Goal: Information Seeking & Learning: Compare options

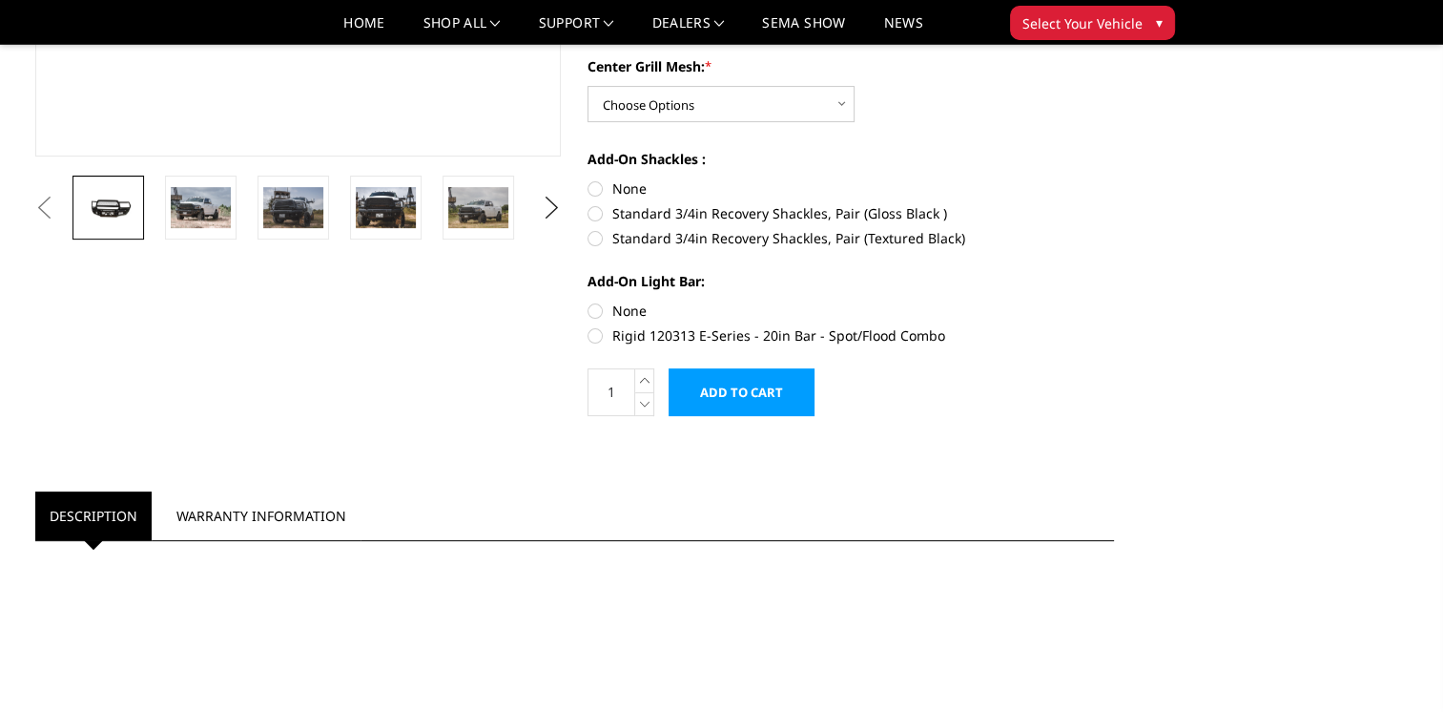
scroll to position [560, 0]
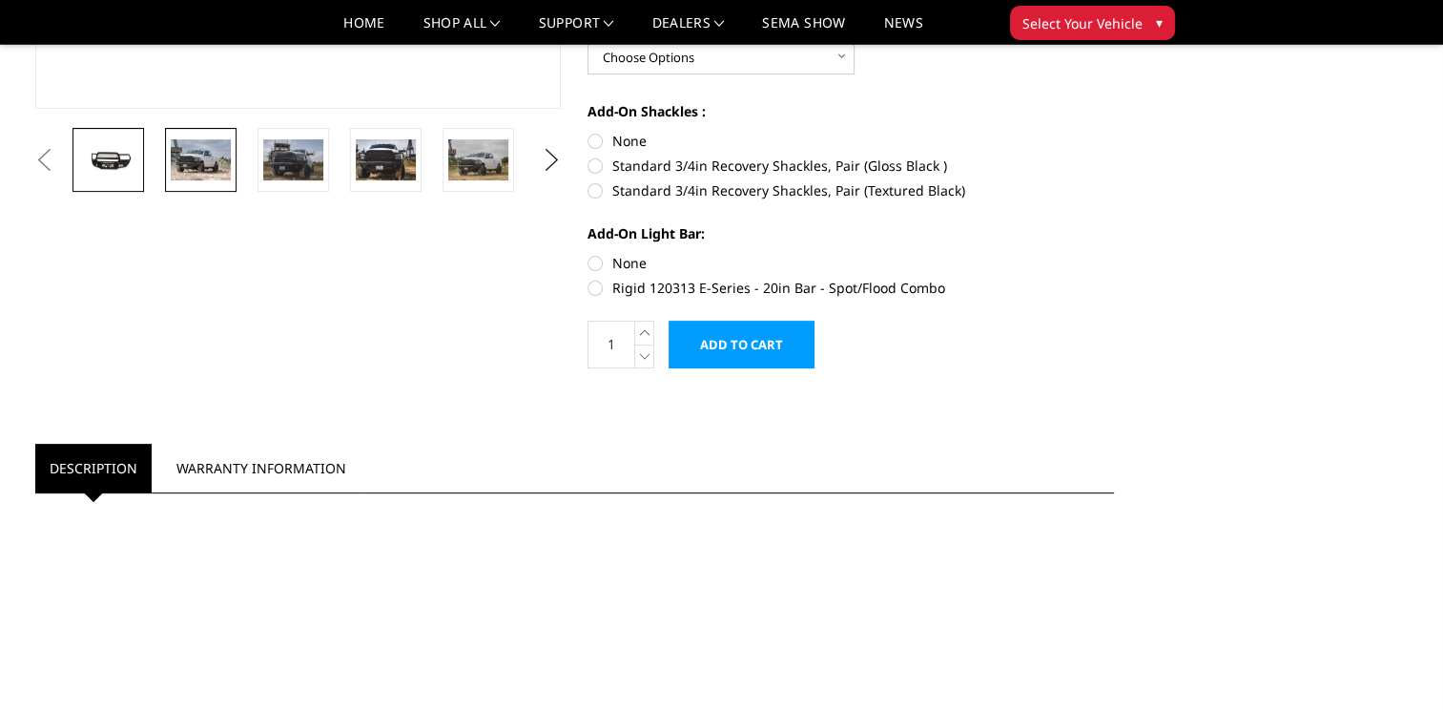
click at [183, 173] on img at bounding box center [201, 159] width 60 height 40
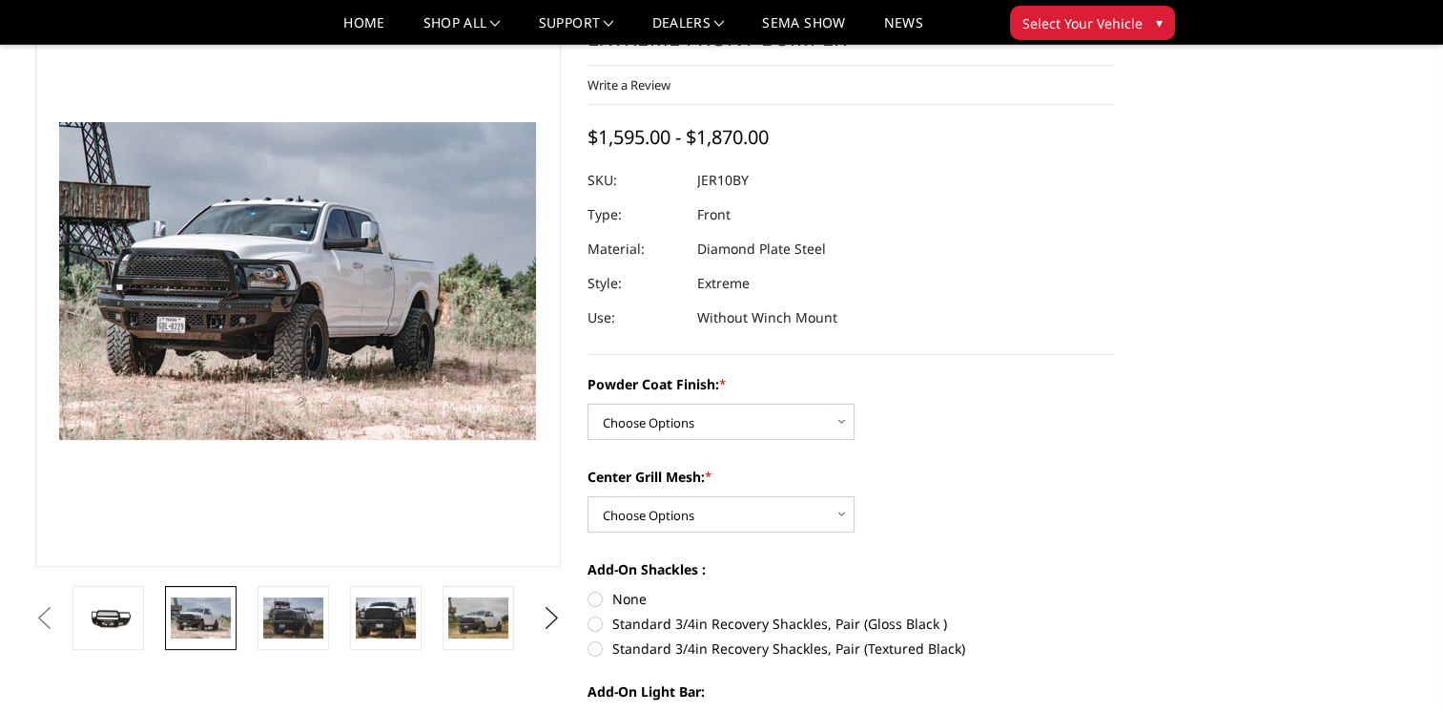
scroll to position [125, 0]
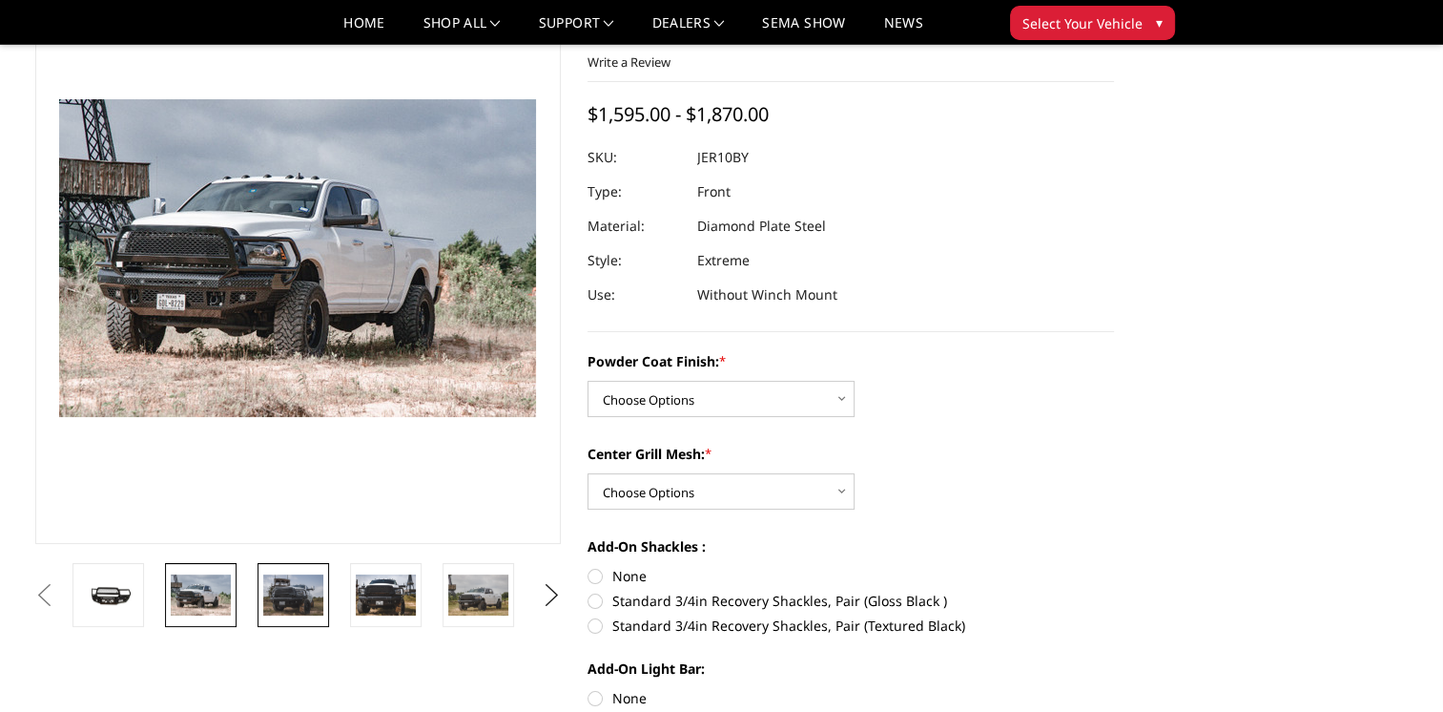
click at [293, 613] on img at bounding box center [293, 594] width 60 height 40
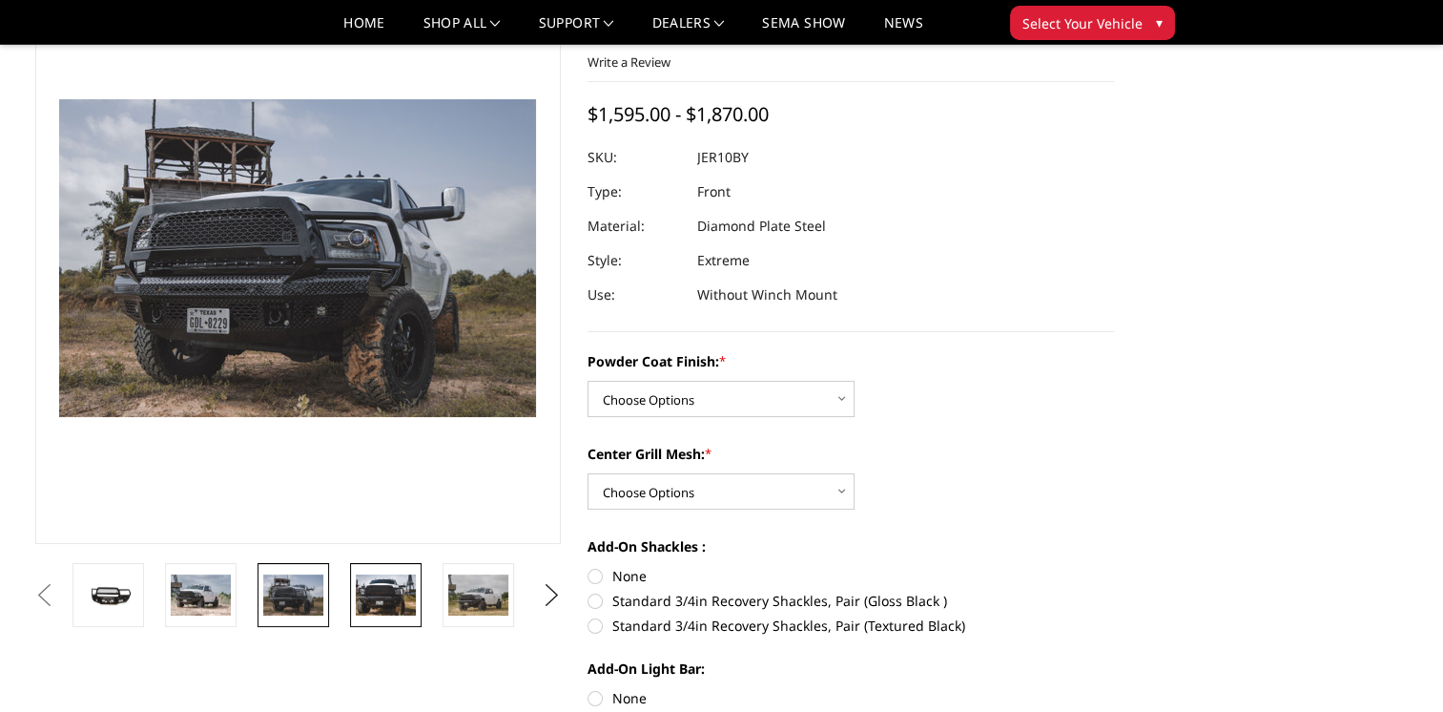
click at [384, 607] on img at bounding box center [386, 594] width 60 height 40
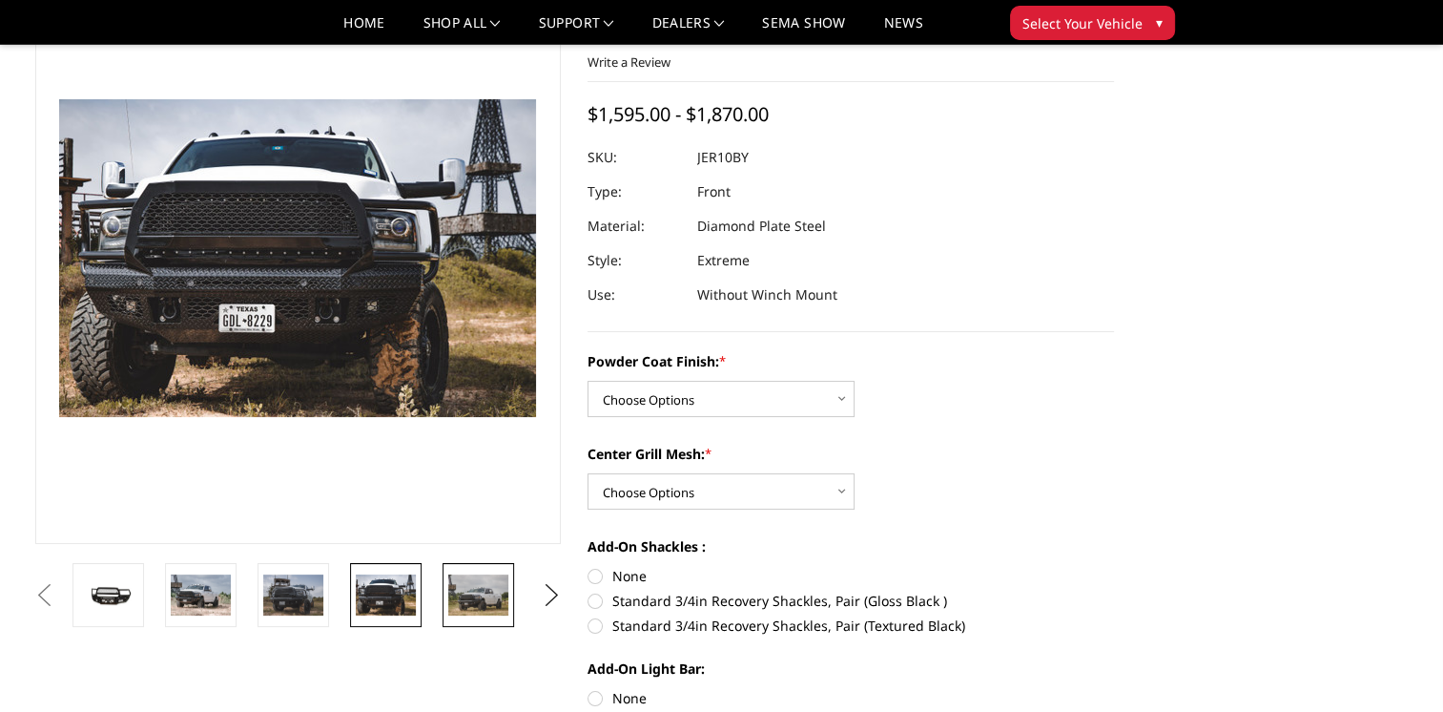
click at [462, 586] on img at bounding box center [478, 594] width 60 height 40
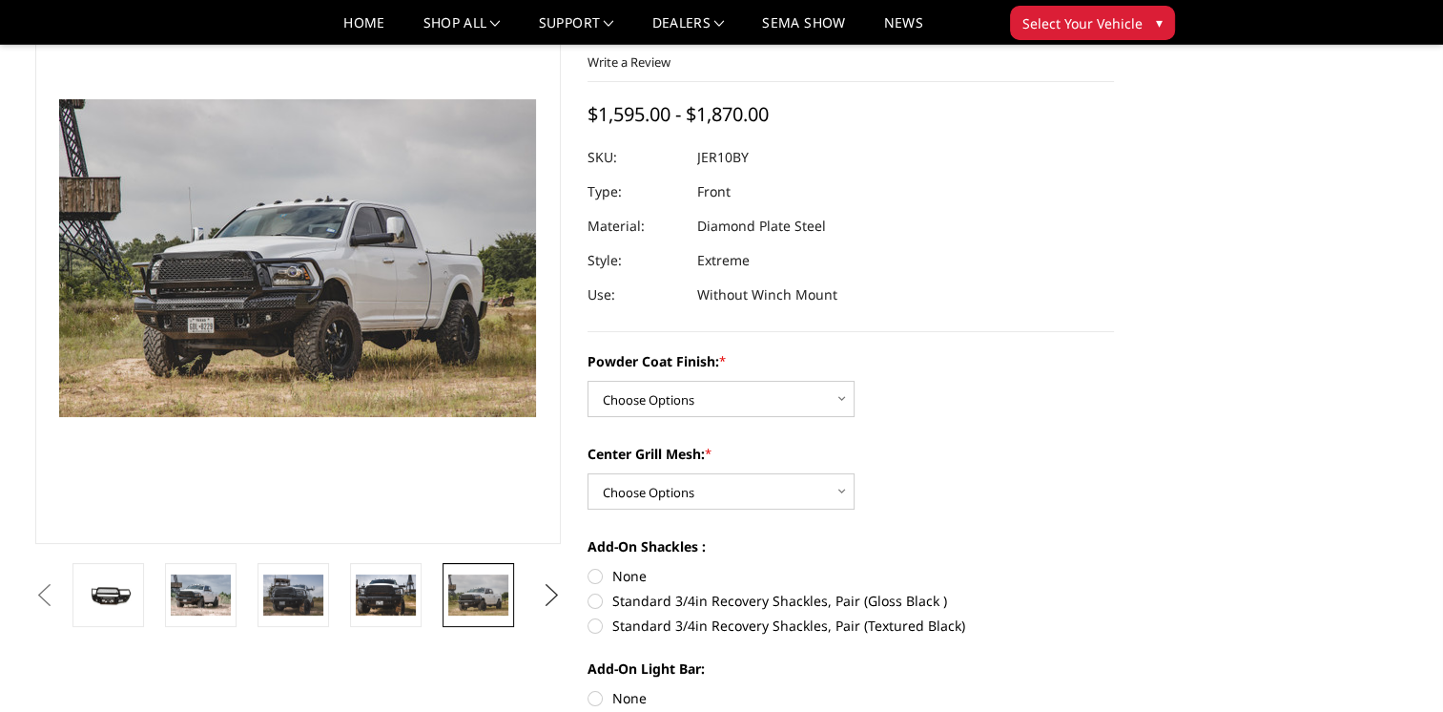
click at [546, 592] on button "Next" at bounding box center [551, 595] width 29 height 29
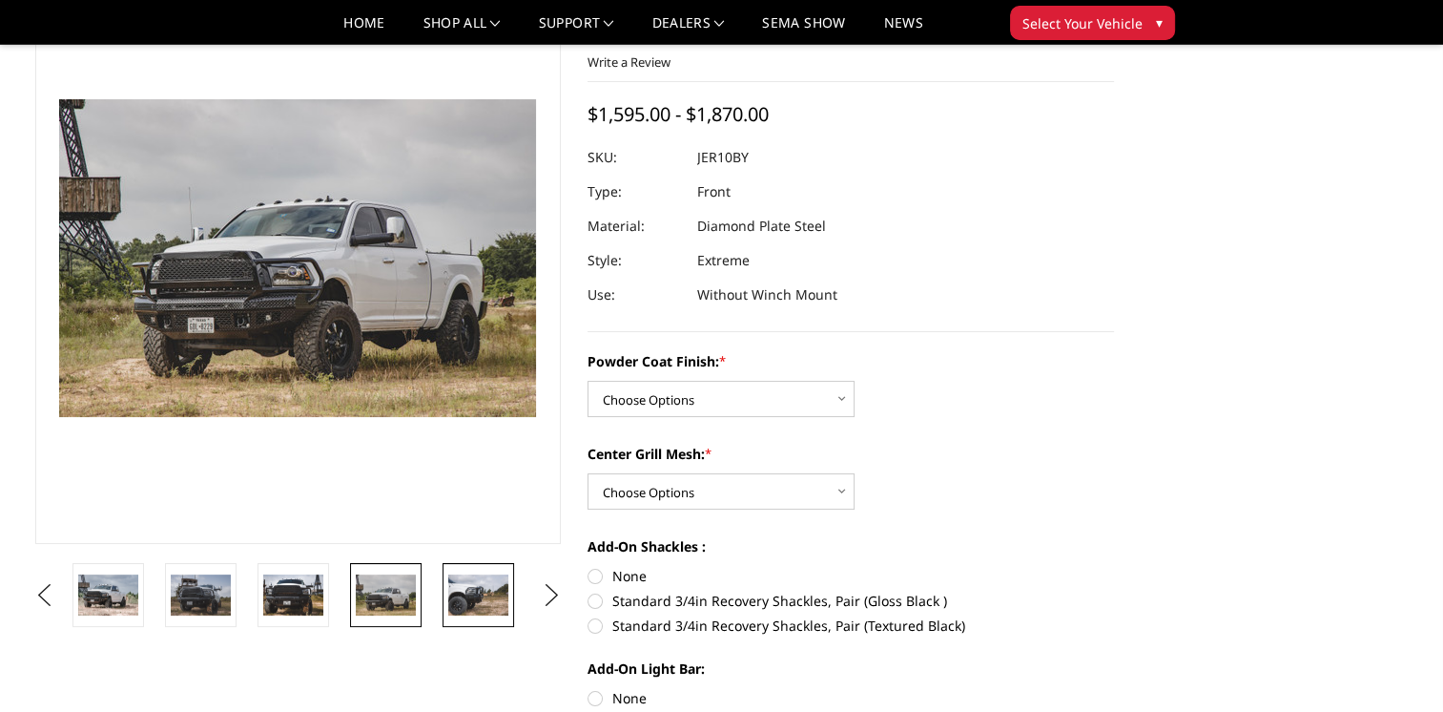
click at [488, 589] on img at bounding box center [478, 594] width 60 height 40
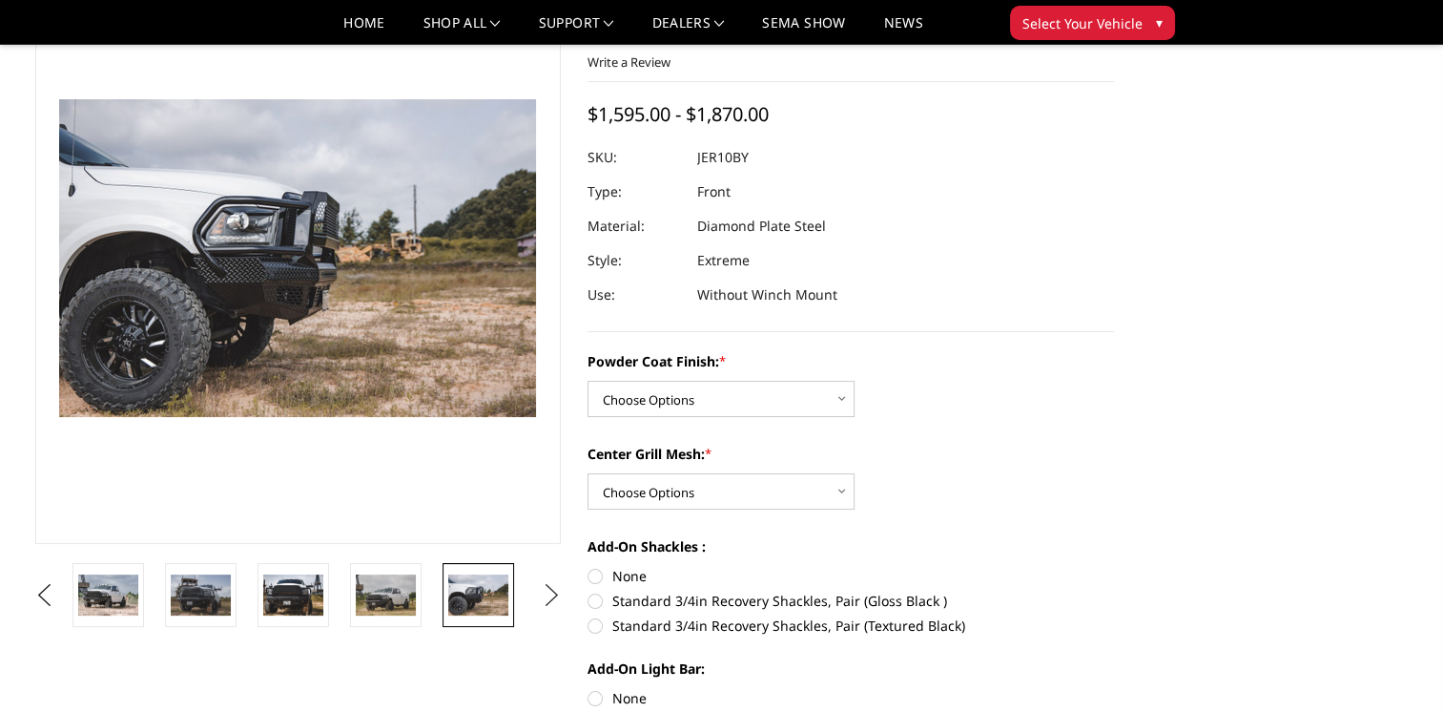
click at [550, 599] on button "Next" at bounding box center [551, 595] width 29 height 29
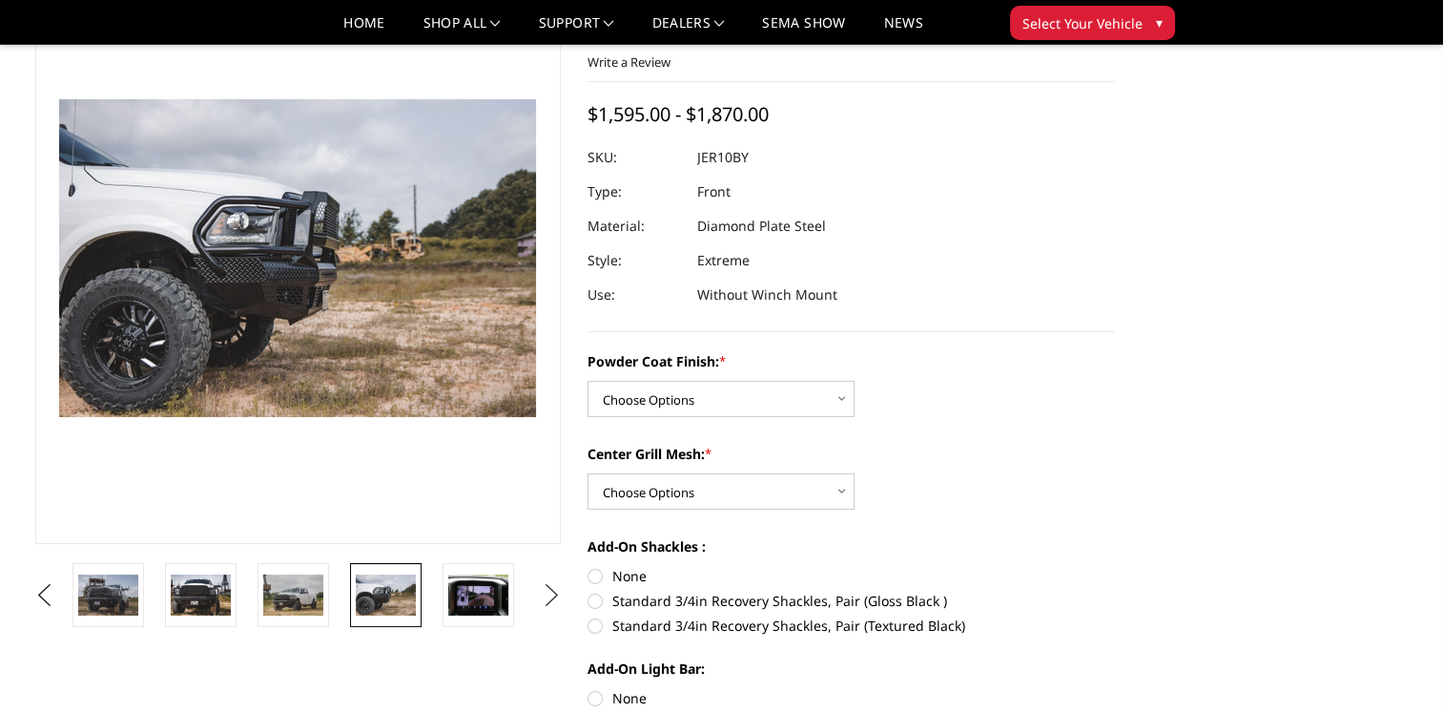
click at [550, 599] on button "Next" at bounding box center [551, 595] width 29 height 29
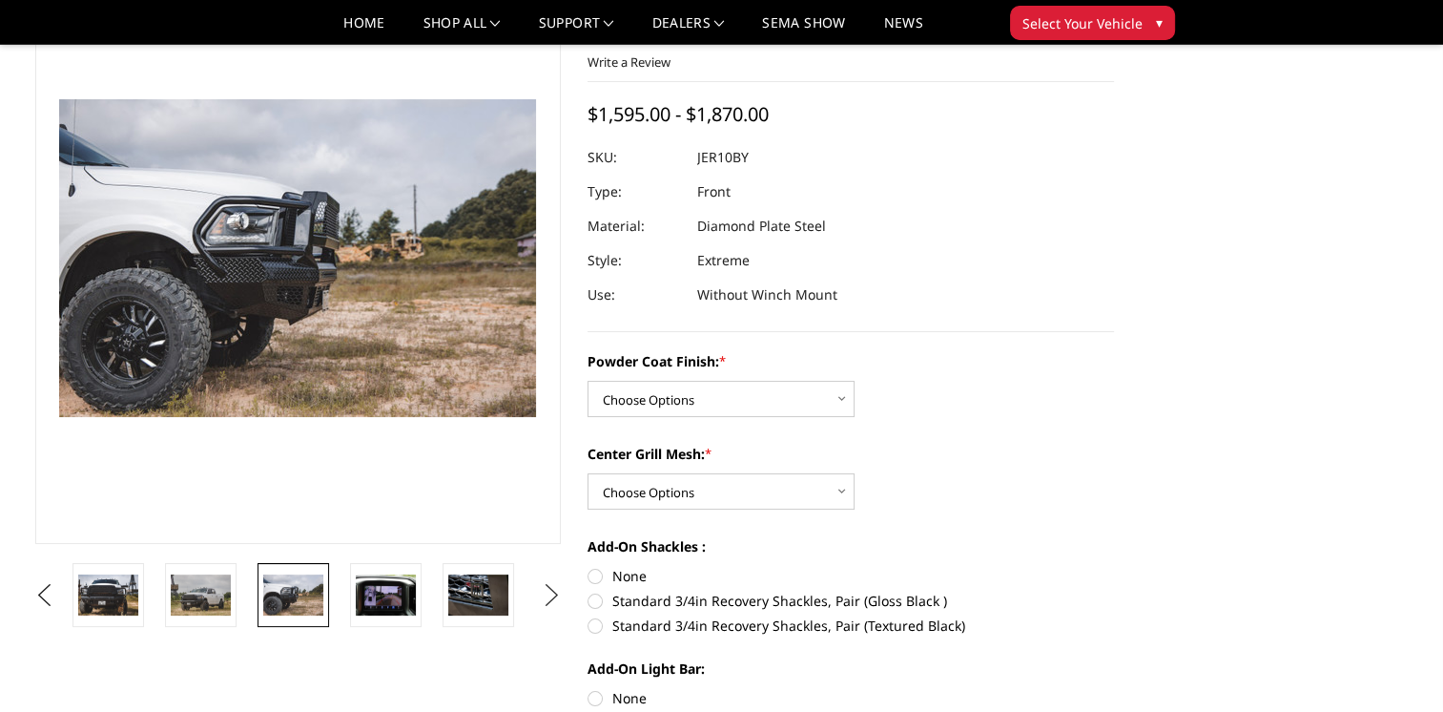
click at [550, 599] on button "Next" at bounding box center [551, 595] width 29 height 29
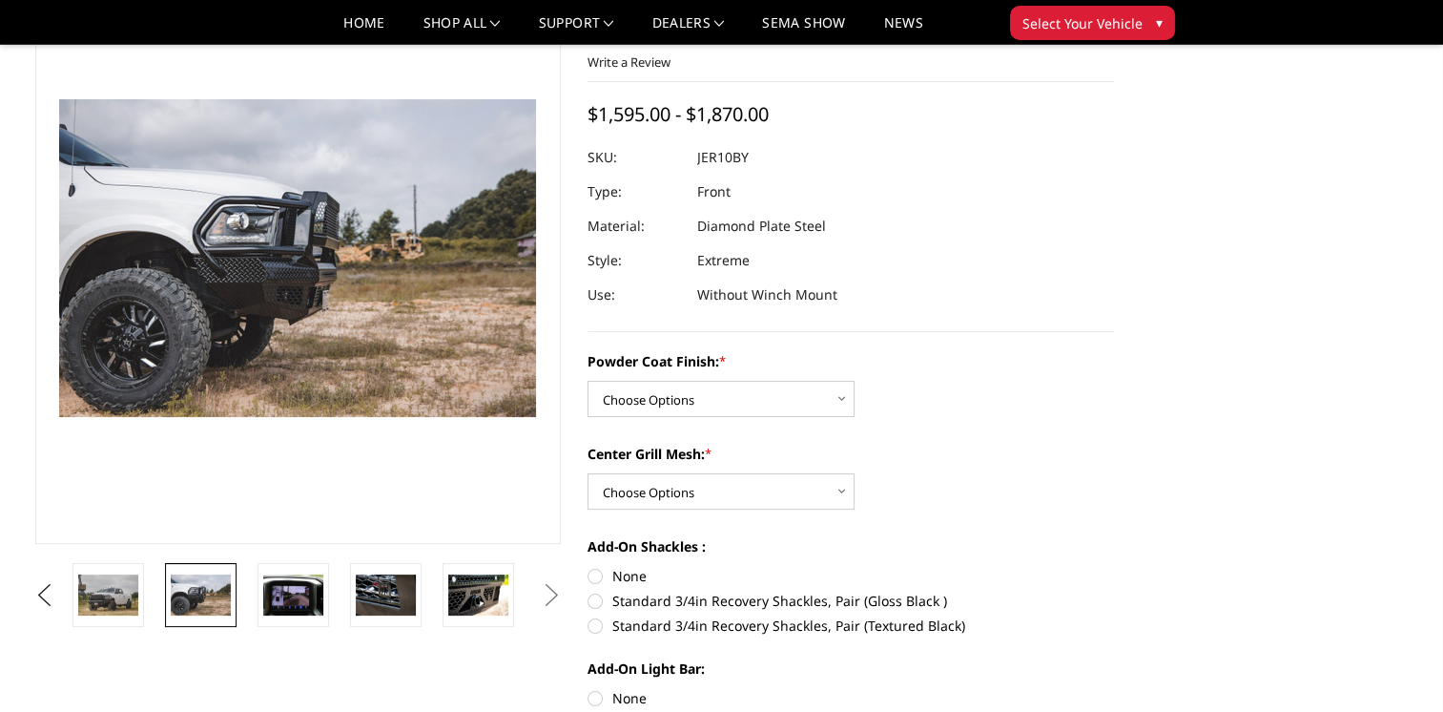
click at [550, 599] on button "Next" at bounding box center [551, 595] width 29 height 29
click at [479, 588] on img at bounding box center [478, 594] width 60 height 40
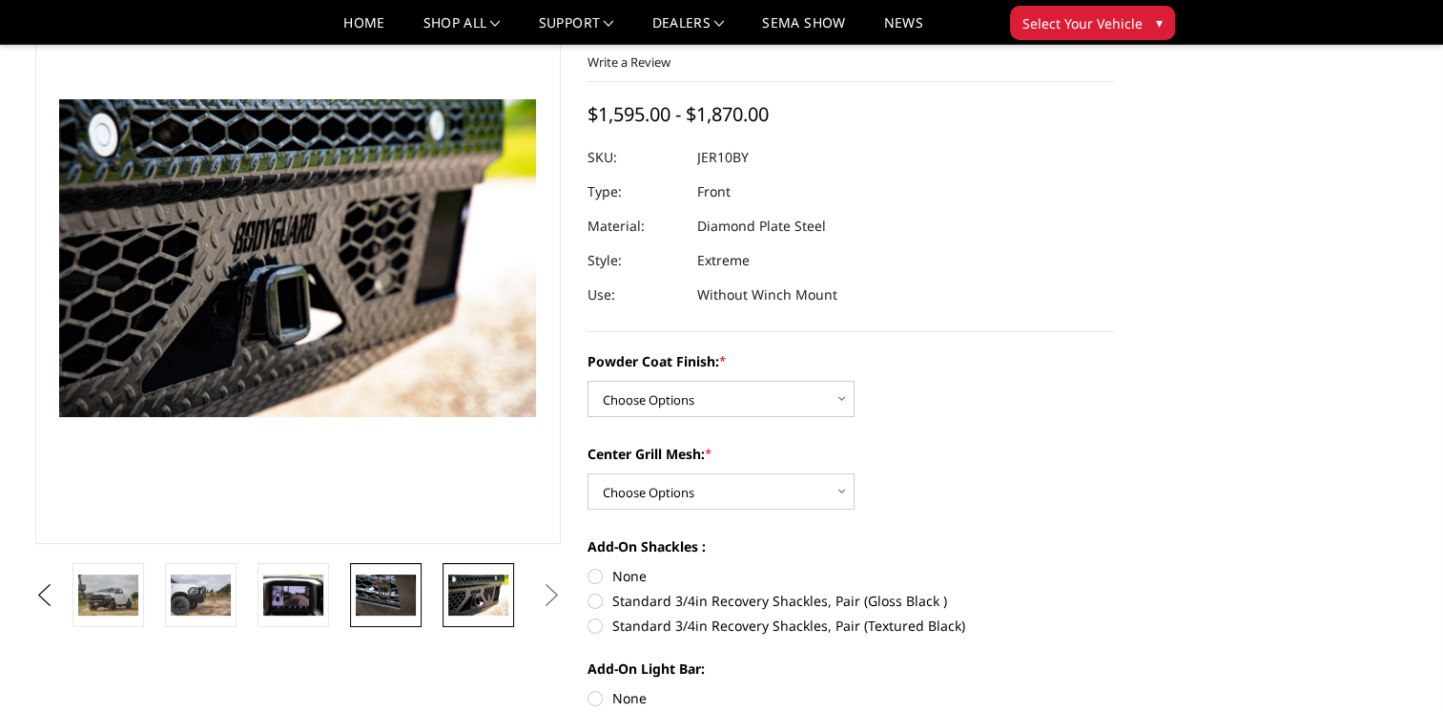
click at [399, 587] on img at bounding box center [386, 594] width 60 height 40
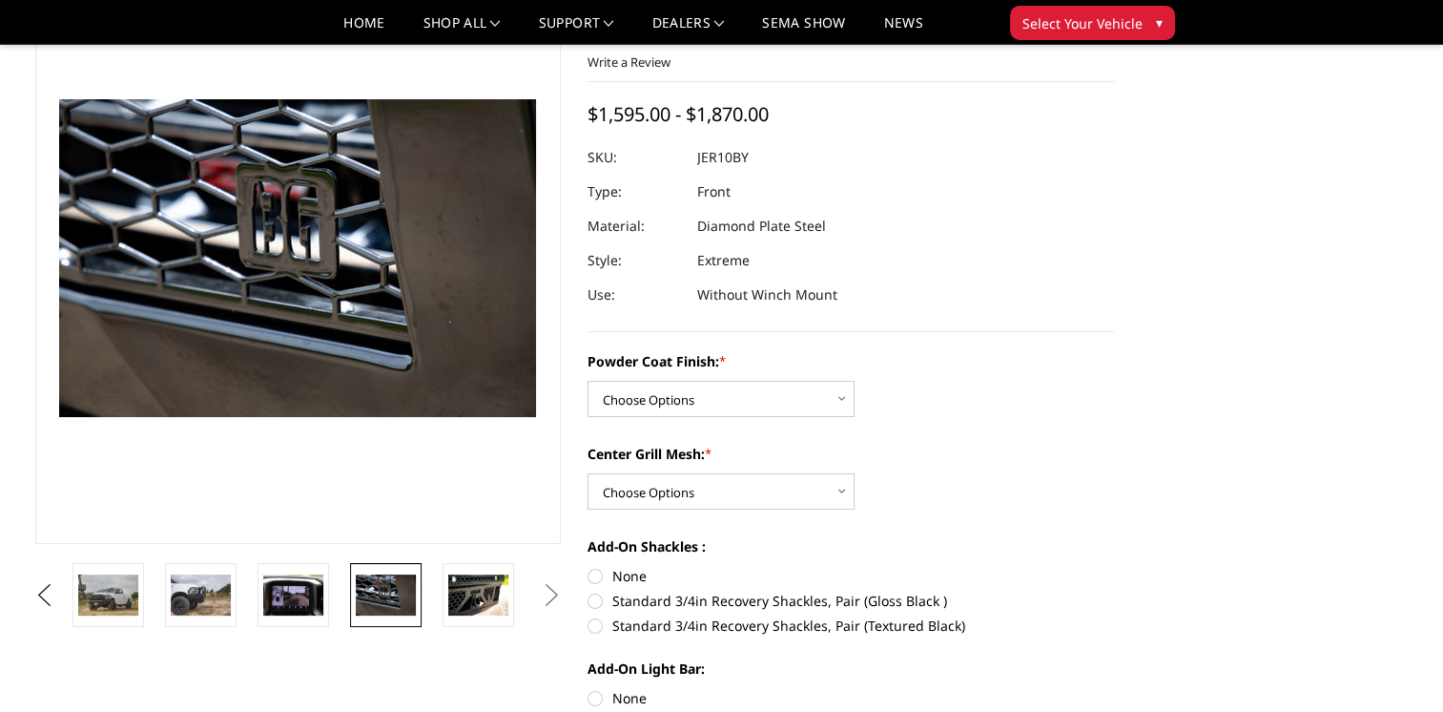
click at [332, 586] on li at bounding box center [300, 595] width 93 height 64
click at [321, 588] on img at bounding box center [293, 594] width 60 height 40
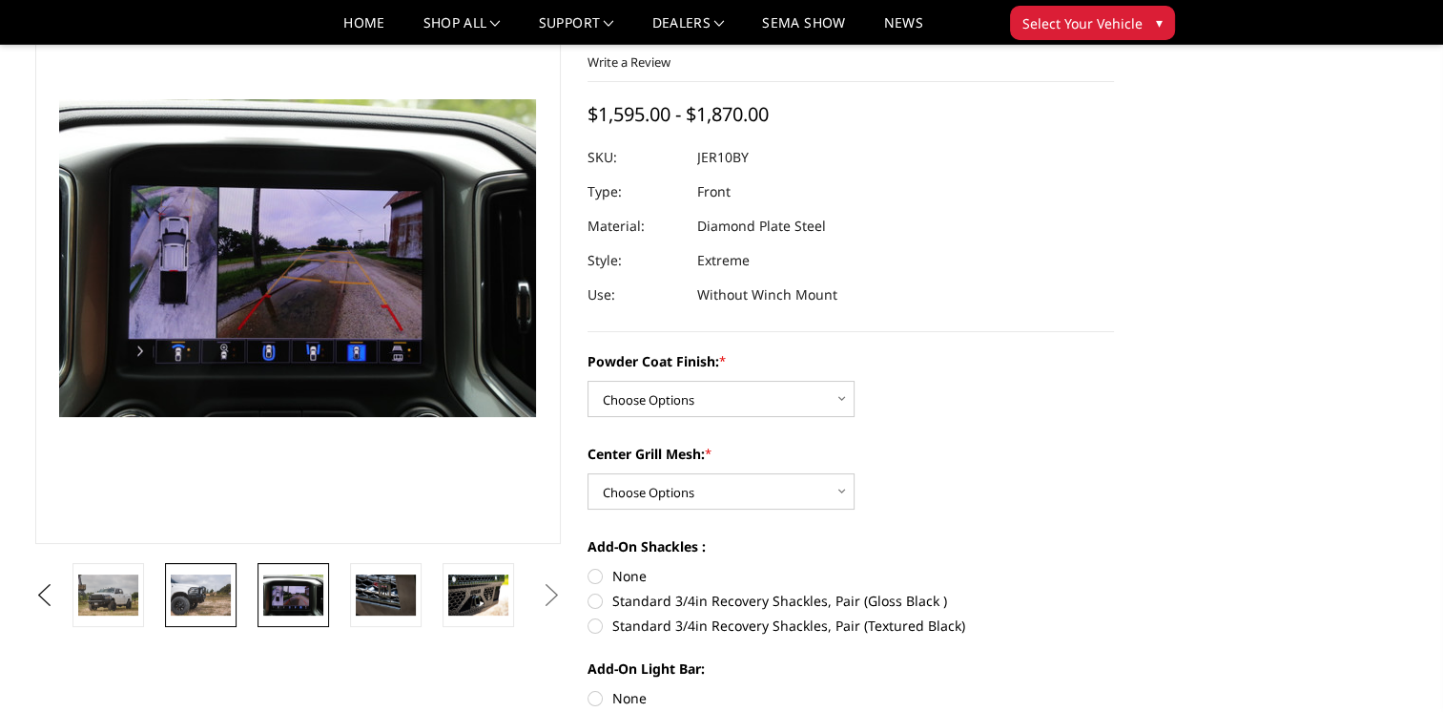
click at [229, 595] on img at bounding box center [201, 594] width 60 height 40
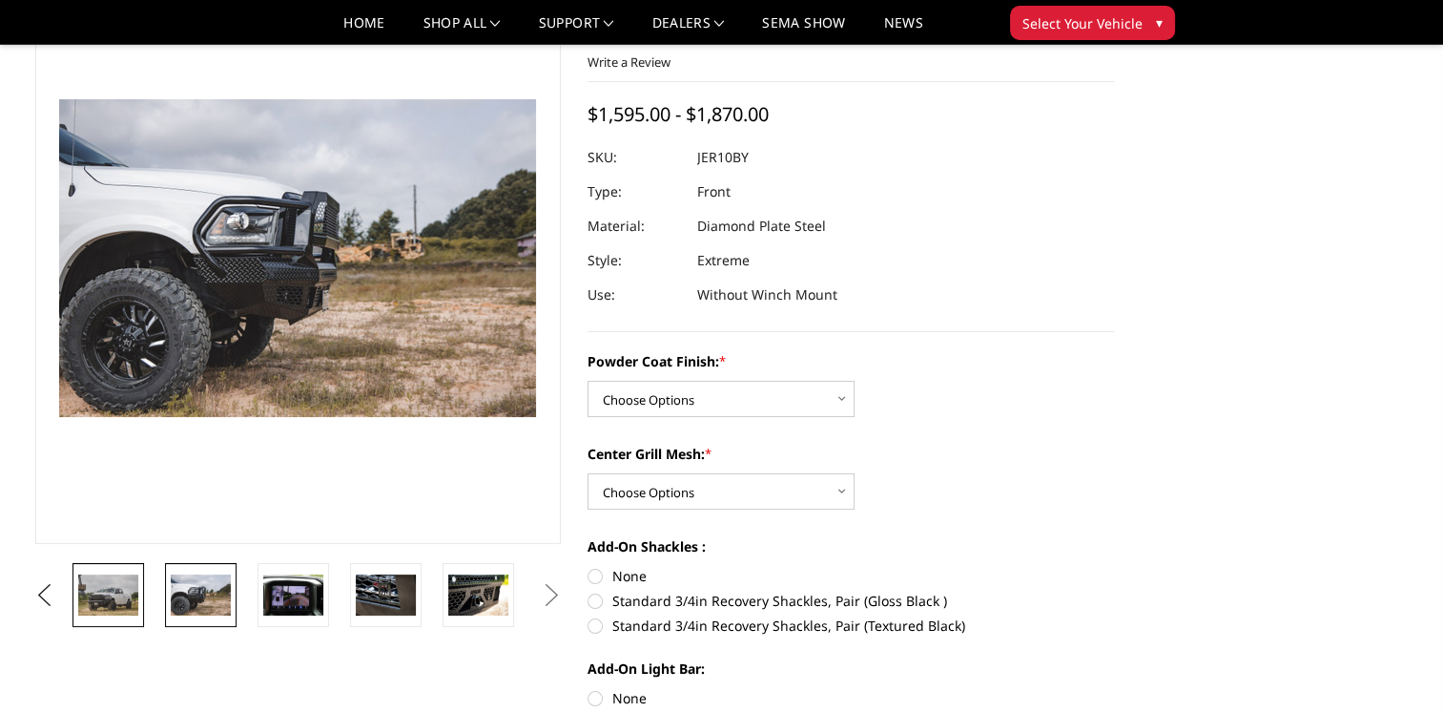
click at [118, 585] on img at bounding box center [108, 594] width 60 height 40
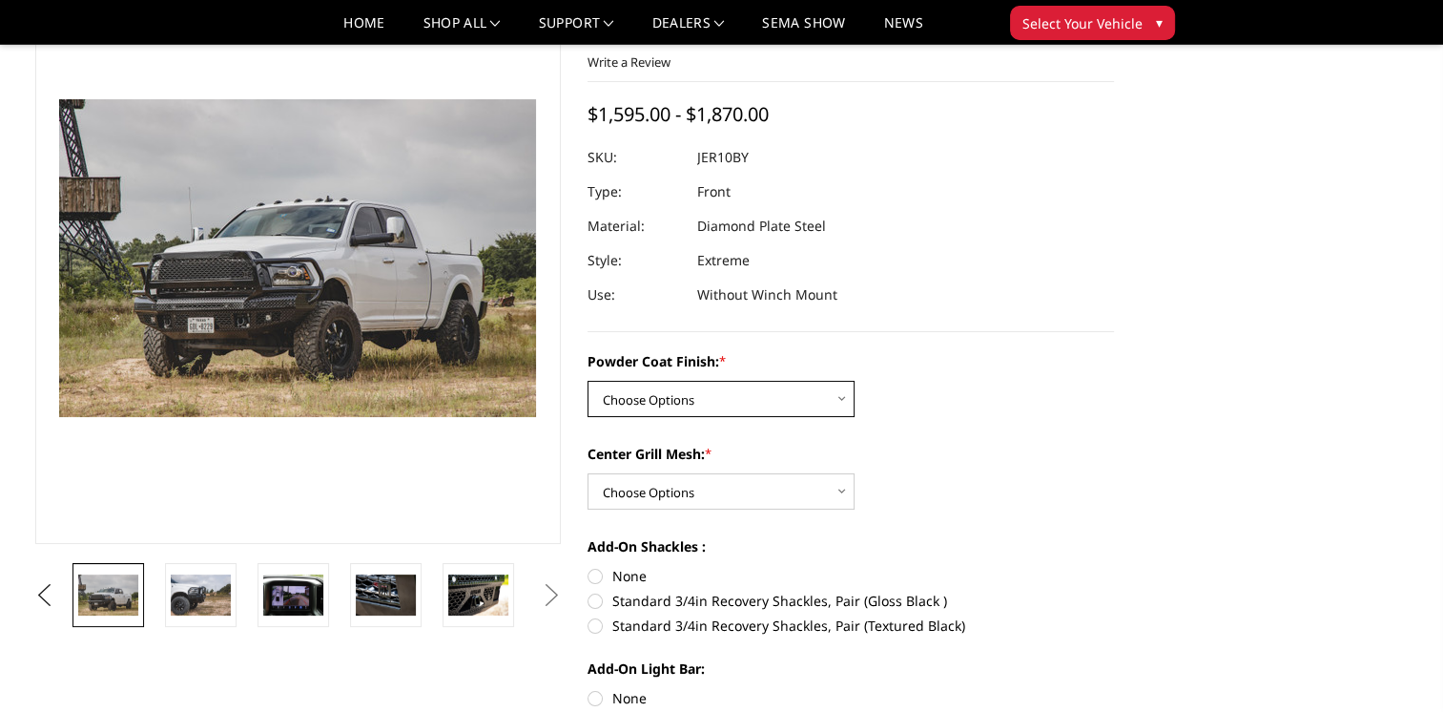
click at [693, 410] on select "Choose Options Bare Metal Gloss Black Powder Coat Textured Black Powder Coat" at bounding box center [721, 399] width 267 height 36
select select "3230"
click at [588, 381] on select "Choose Options Bare Metal Gloss Black Powder Coat Textured Black Powder Coat" at bounding box center [721, 399] width 267 height 36
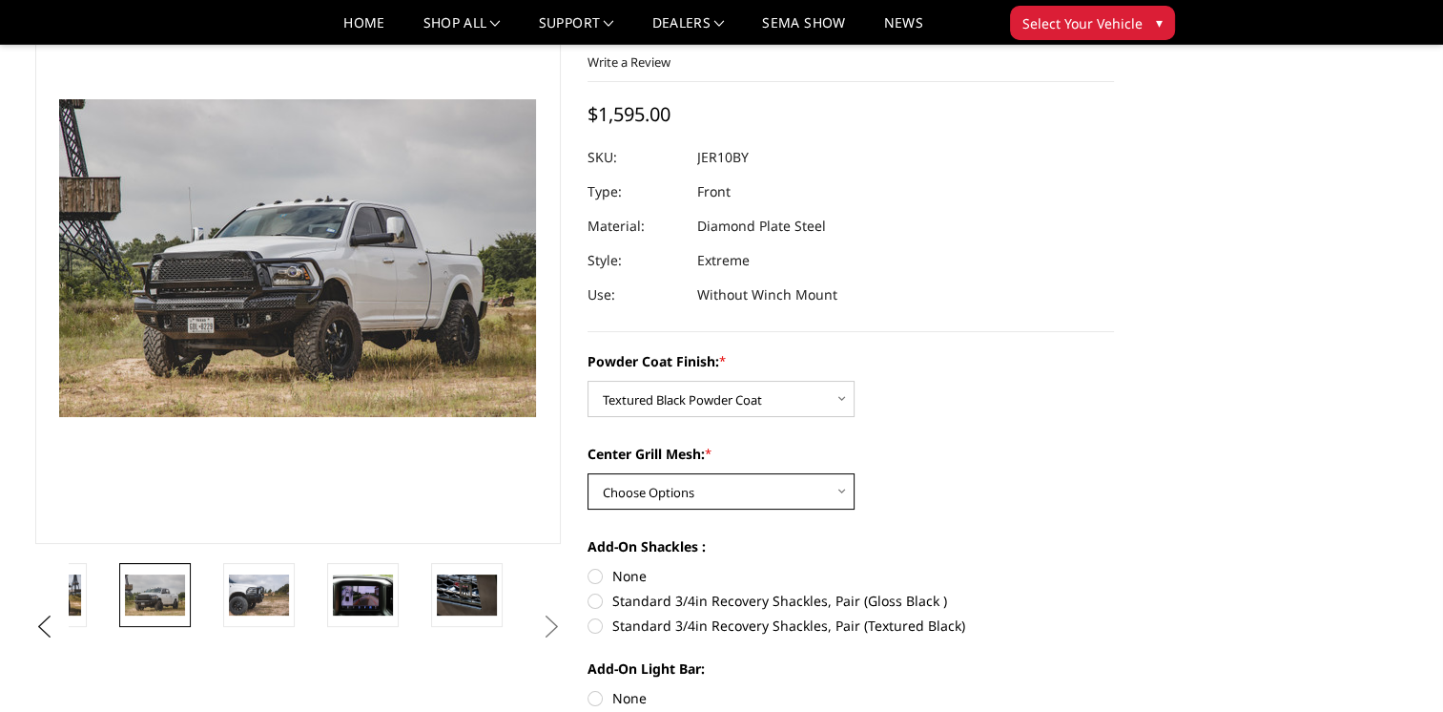
click at [746, 494] on select "Choose Options WITH Expanded Metal in Center Grill WITHOUT Expanded Metal in Ce…" at bounding box center [721, 491] width 267 height 36
click at [588, 473] on select "Choose Options WITH Expanded Metal in Center Grill WITHOUT Expanded Metal in Ce…" at bounding box center [721, 491] width 267 height 36
click at [724, 499] on select "Choose Options WITH Expanded Metal in Center Grill WITHOUT Expanded Metal in Ce…" at bounding box center [721, 491] width 267 height 36
click at [588, 473] on select "Choose Options WITH Expanded Metal in Center Grill WITHOUT Expanded Metal in Ce…" at bounding box center [721, 491] width 267 height 36
click at [637, 485] on select "Choose Options WITH Expanded Metal in Center Grill WITHOUT Expanded Metal in Ce…" at bounding box center [721, 491] width 267 height 36
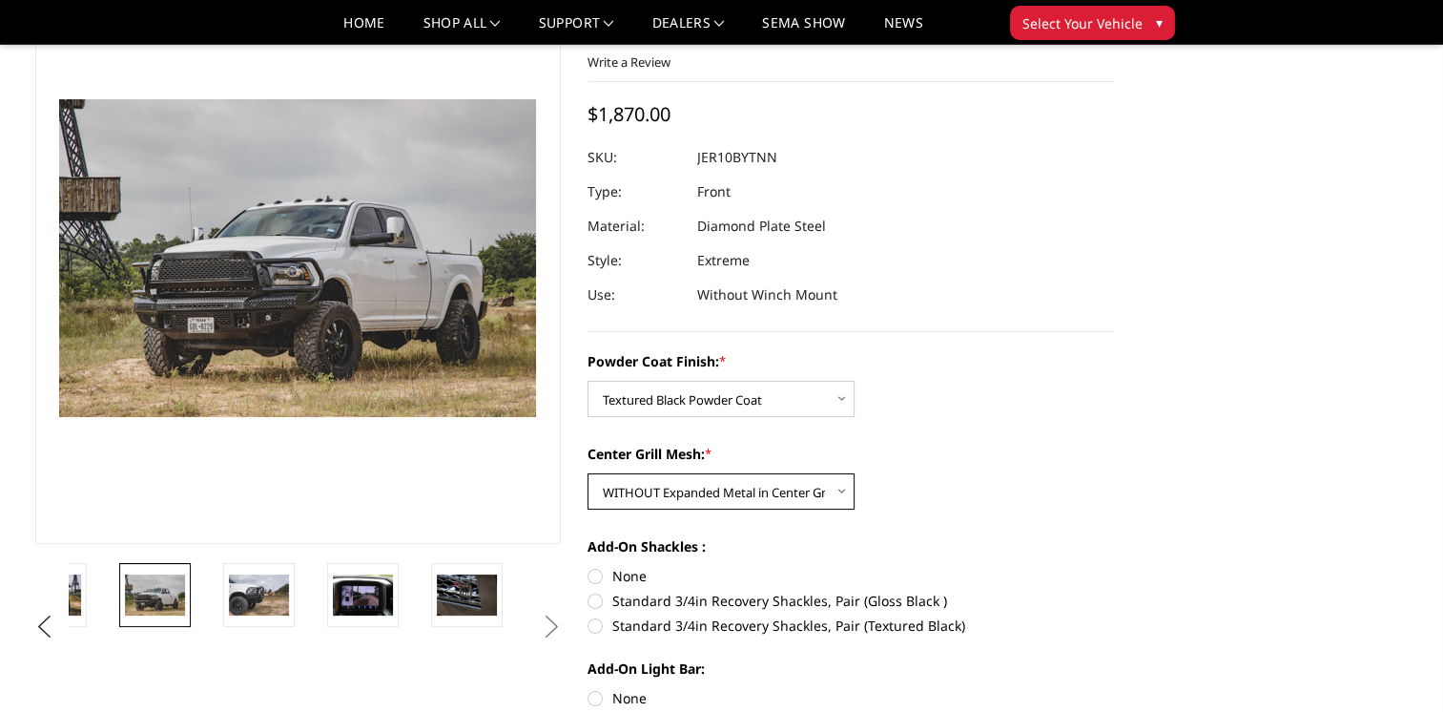
select select "3231"
click at [588, 473] on select "Choose Options WITH Expanded Metal in Center Grill WITHOUT Expanded Metal in Ce…" at bounding box center [721, 491] width 267 height 36
click at [821, 486] on select "Choose Options WITH Expanded Metal in Center Grill WITHOUT Expanded Metal in Ce…" at bounding box center [721, 491] width 267 height 36
click at [588, 473] on select "Choose Options WITH Expanded Metal in Center Grill WITHOUT Expanded Metal in Ce…" at bounding box center [721, 491] width 267 height 36
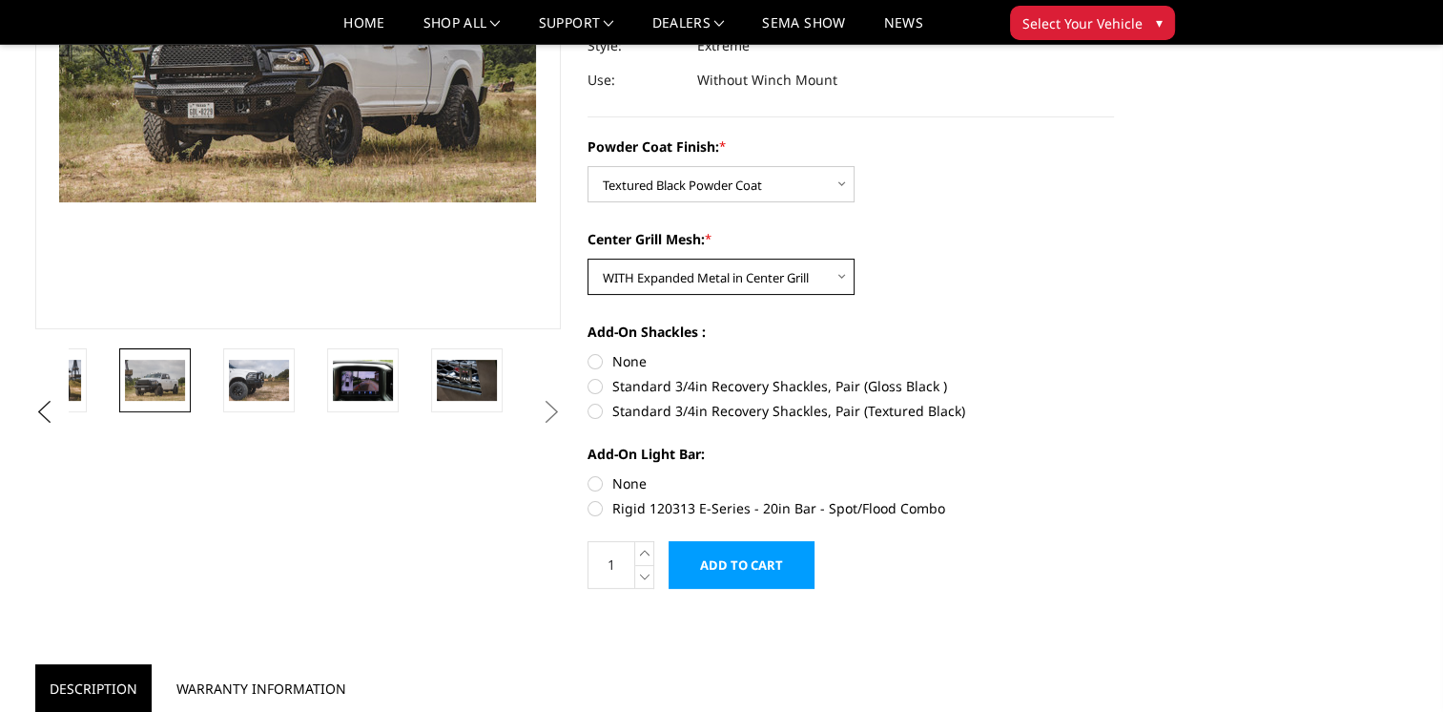
scroll to position [358, 0]
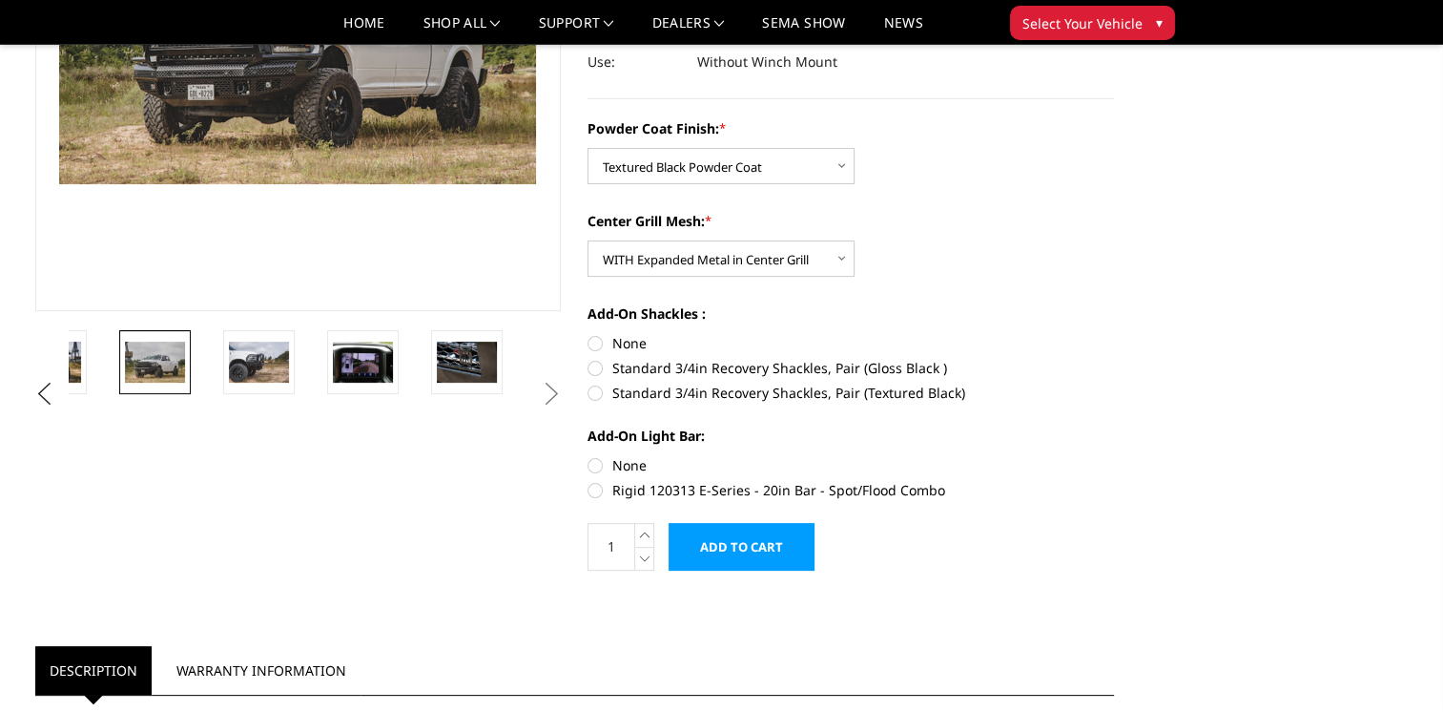
click at [830, 393] on label "Standard 3/4in Recovery Shackles, Pair (Textured Black)" at bounding box center [851, 392] width 527 height 20
click at [1114, 359] on input "Standard 3/4in Recovery Shackles, Pair (Textured Black)" at bounding box center [1114, 358] width 1 height 1
radio input "true"
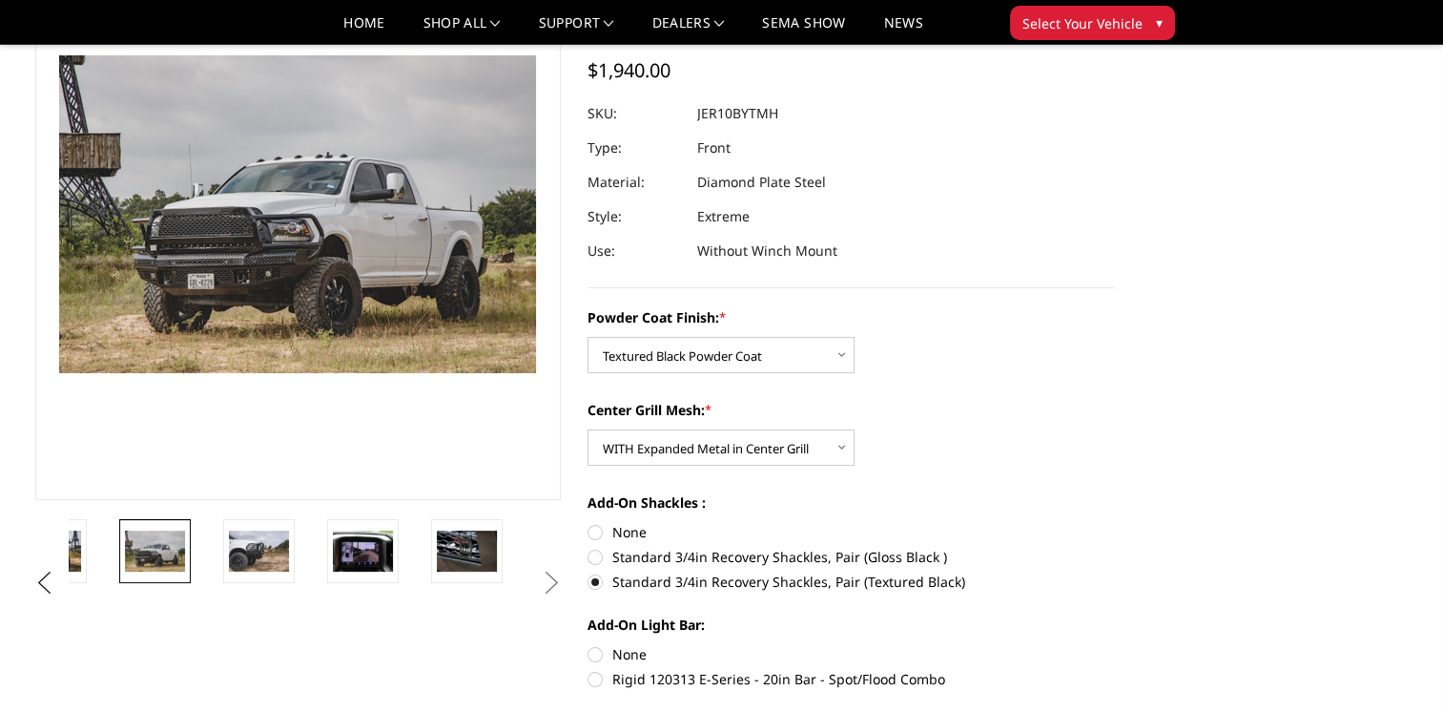
scroll to position [65, 0]
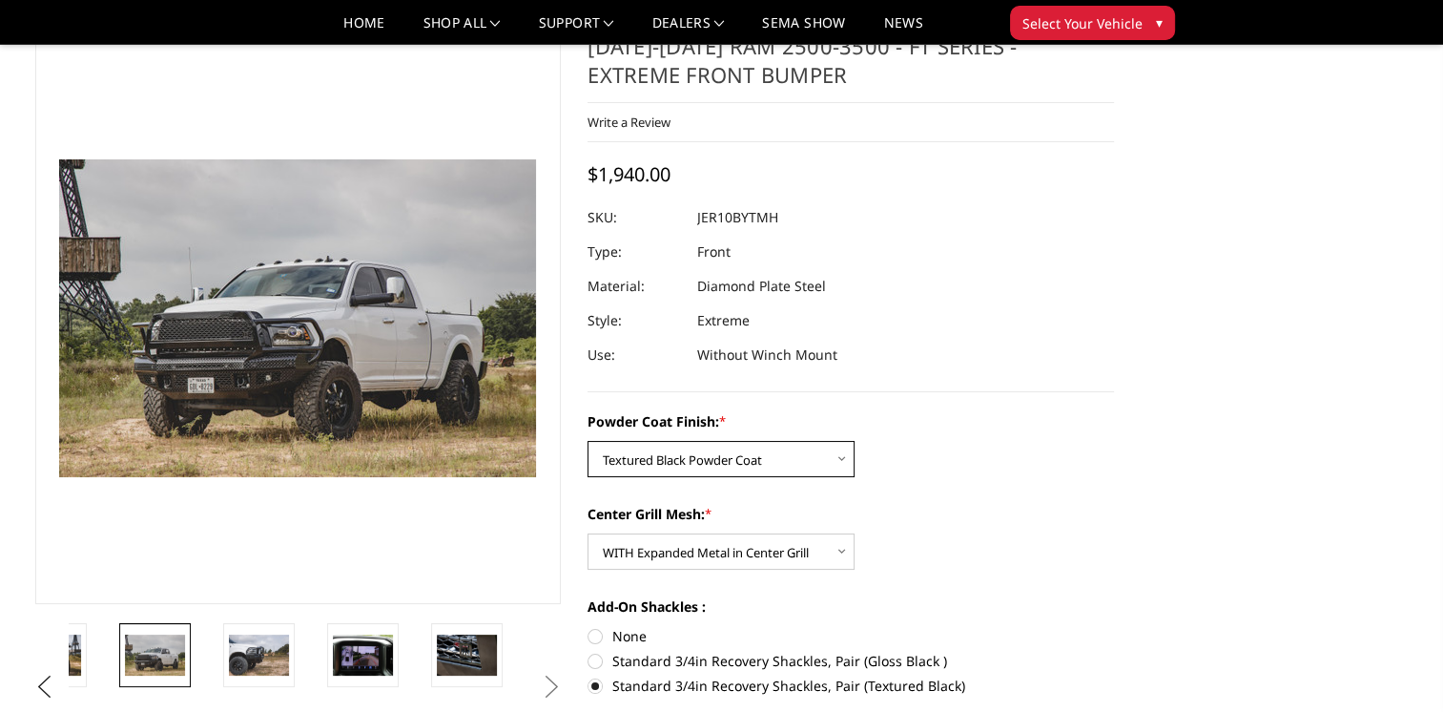
click at [641, 456] on select "Choose Options Bare Metal Gloss Black Powder Coat Textured Black Powder Coat" at bounding box center [721, 459] width 267 height 36
click at [1049, 602] on label "Add-On Shackles :" at bounding box center [851, 606] width 527 height 20
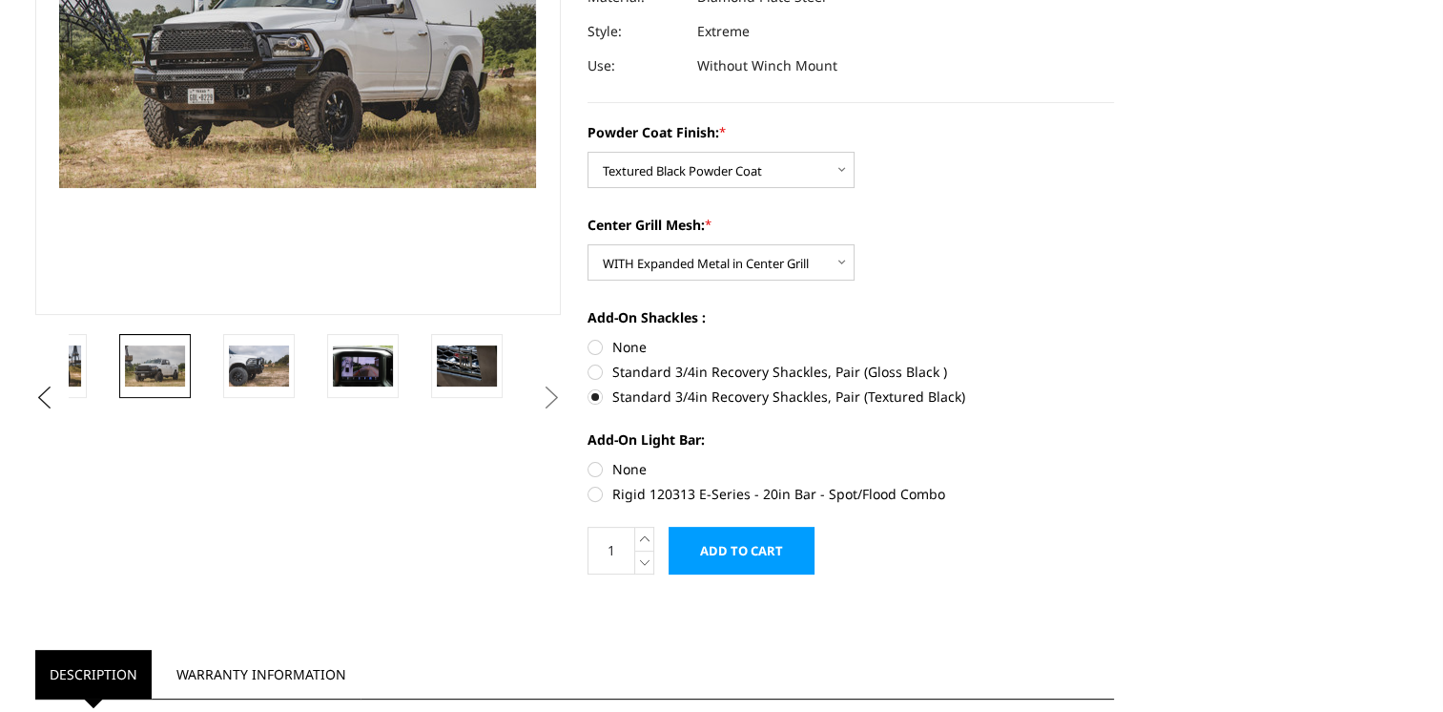
scroll to position [0, 0]
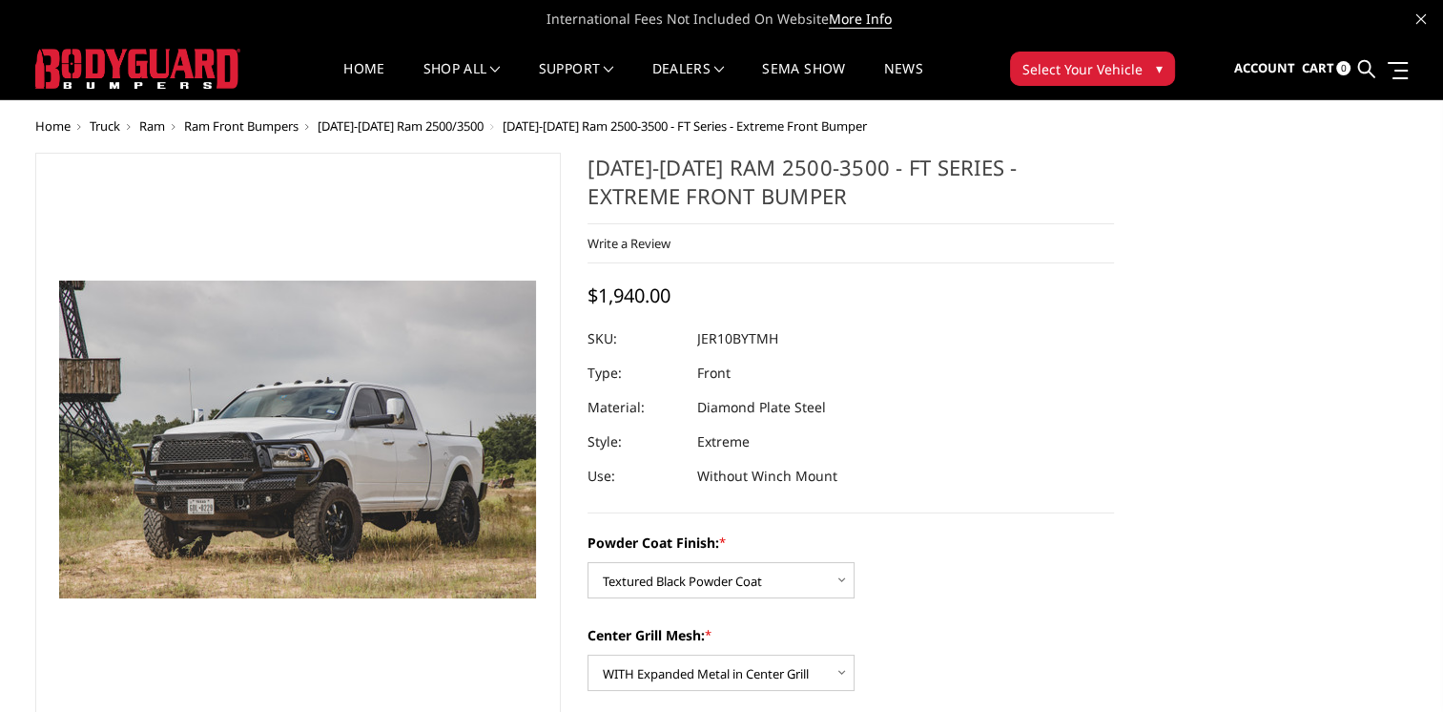
click at [409, 125] on span "[DATE]-[DATE] Ram 2500/3500" at bounding box center [401, 125] width 166 height 17
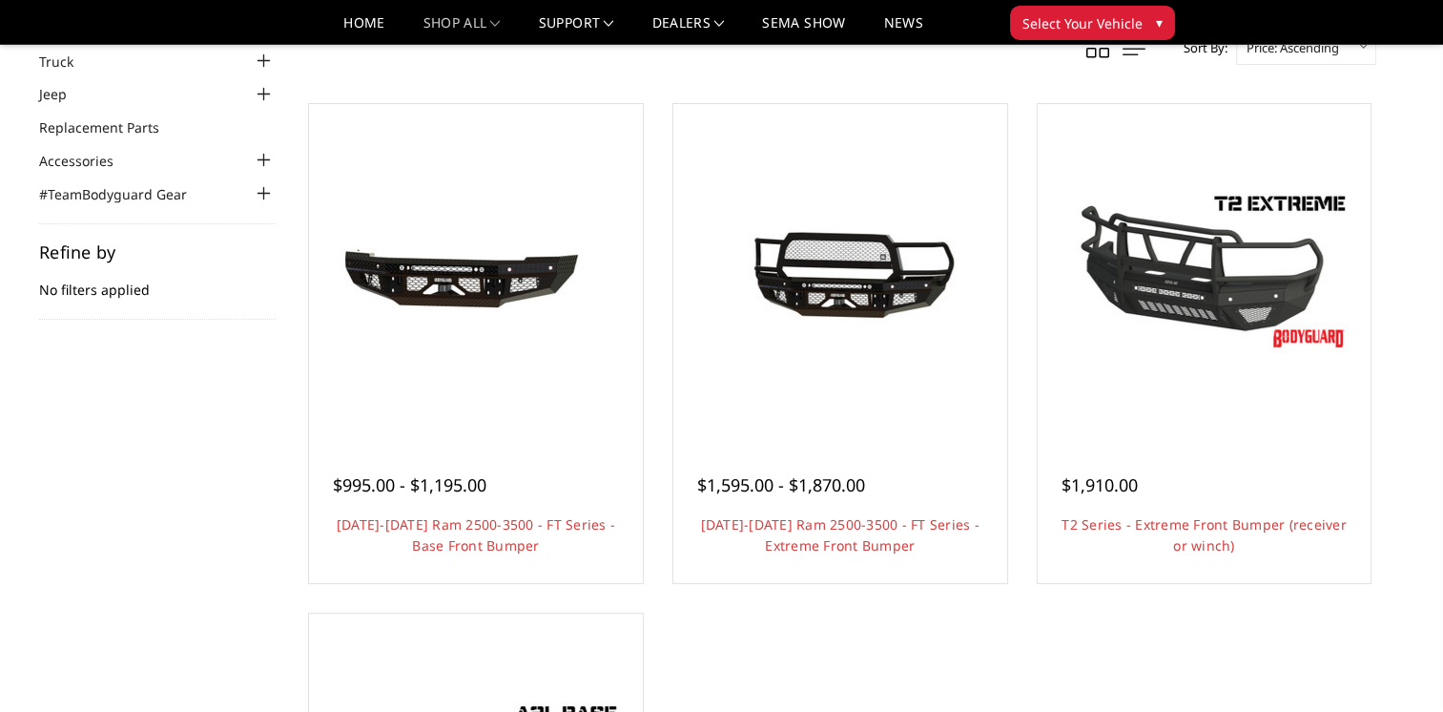
scroll to position [119, 0]
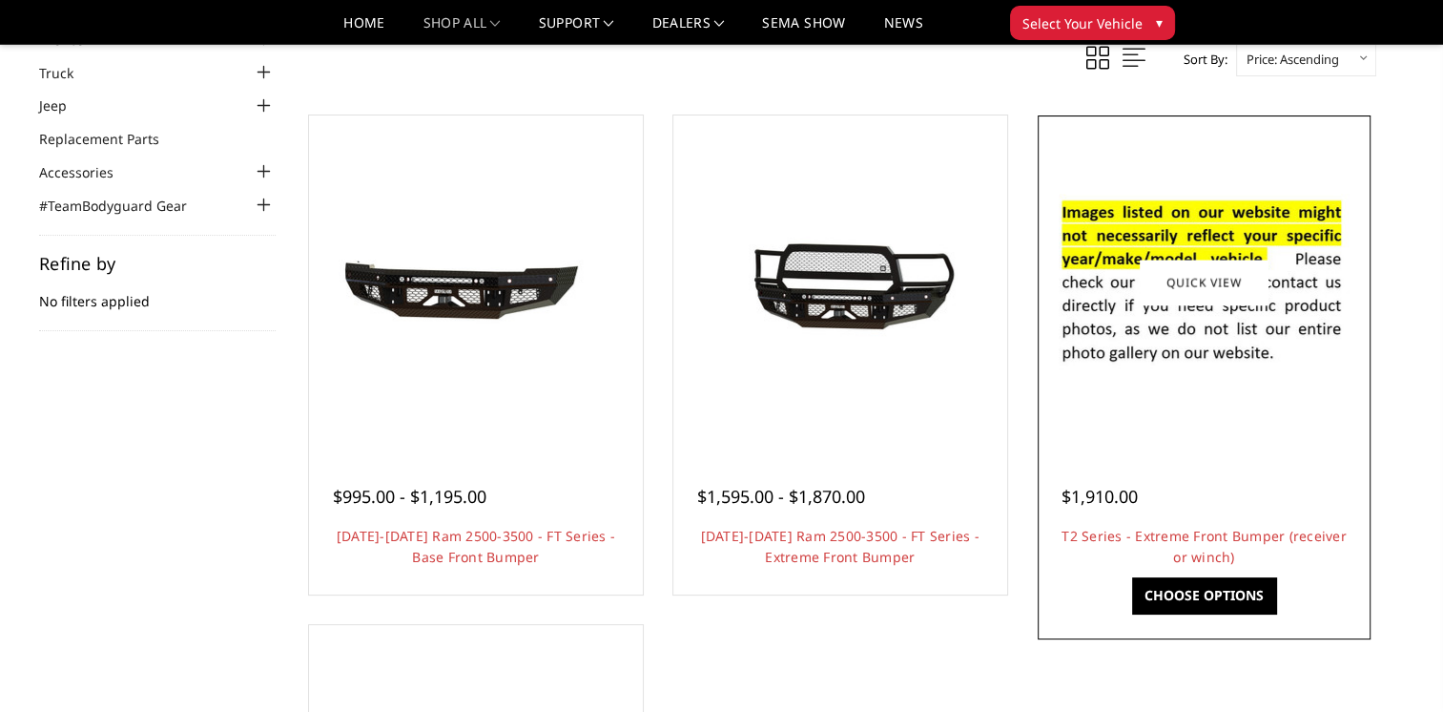
click at [1143, 447] on div "$1,910.00 T2 Series - Extreme Front Bumper (receiver or winch) Features a 3/16"…" at bounding box center [1205, 516] width 324 height 145
click at [1124, 322] on img at bounding box center [1203, 282] width 305 height 208
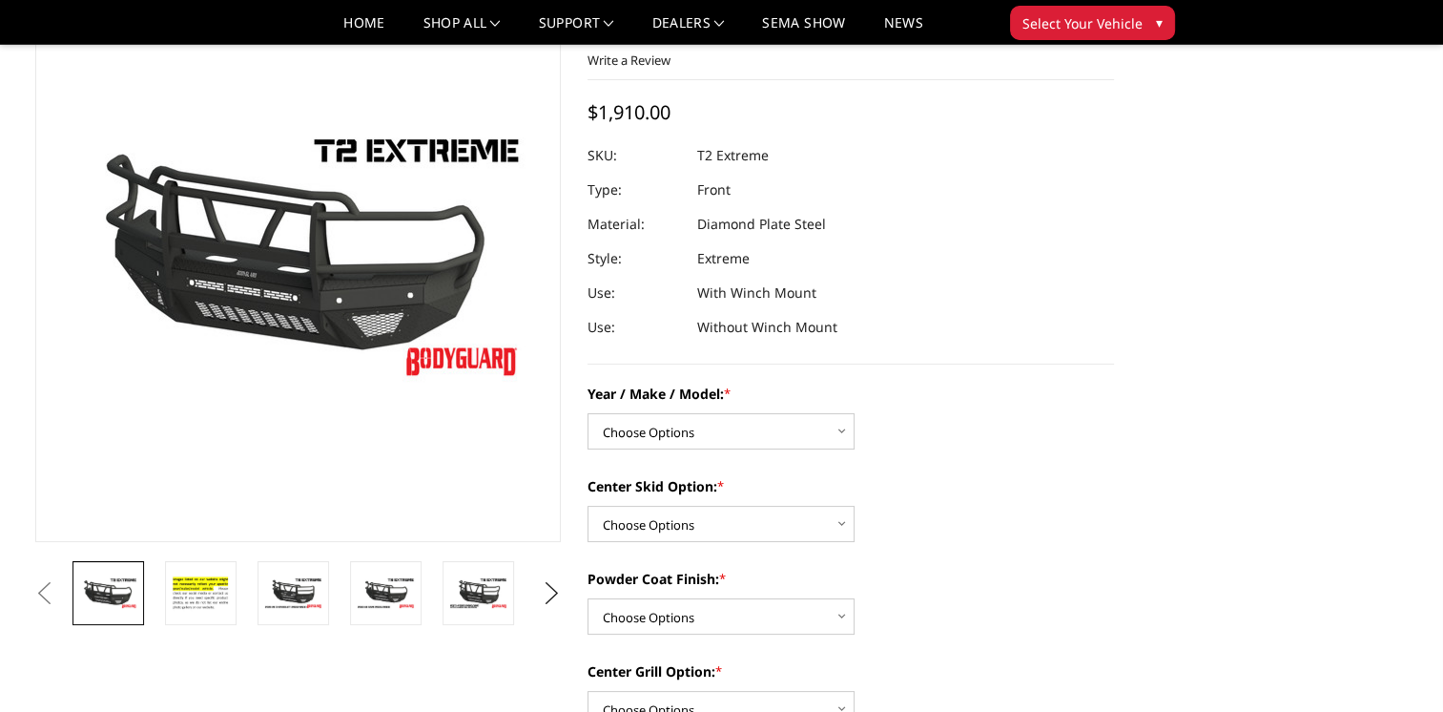
scroll to position [91, 0]
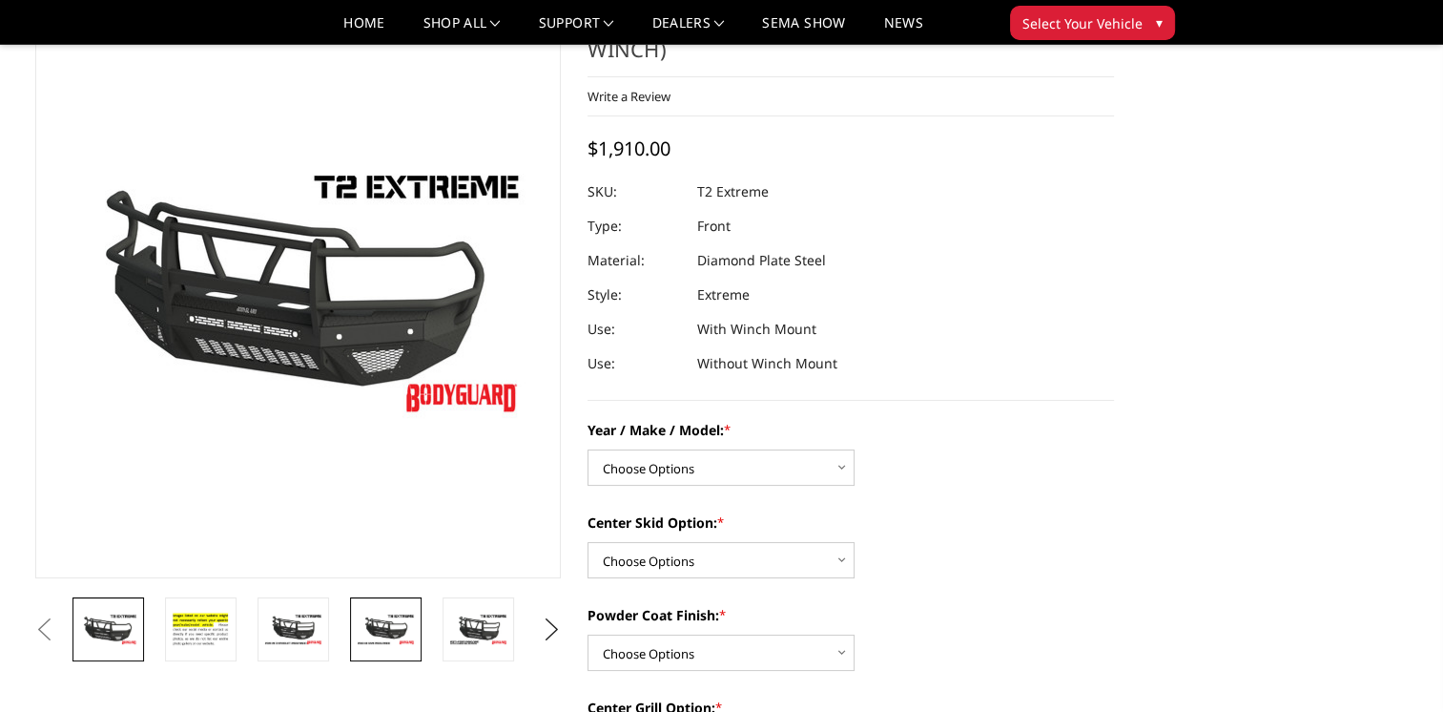
click at [379, 630] on img at bounding box center [386, 628] width 60 height 33
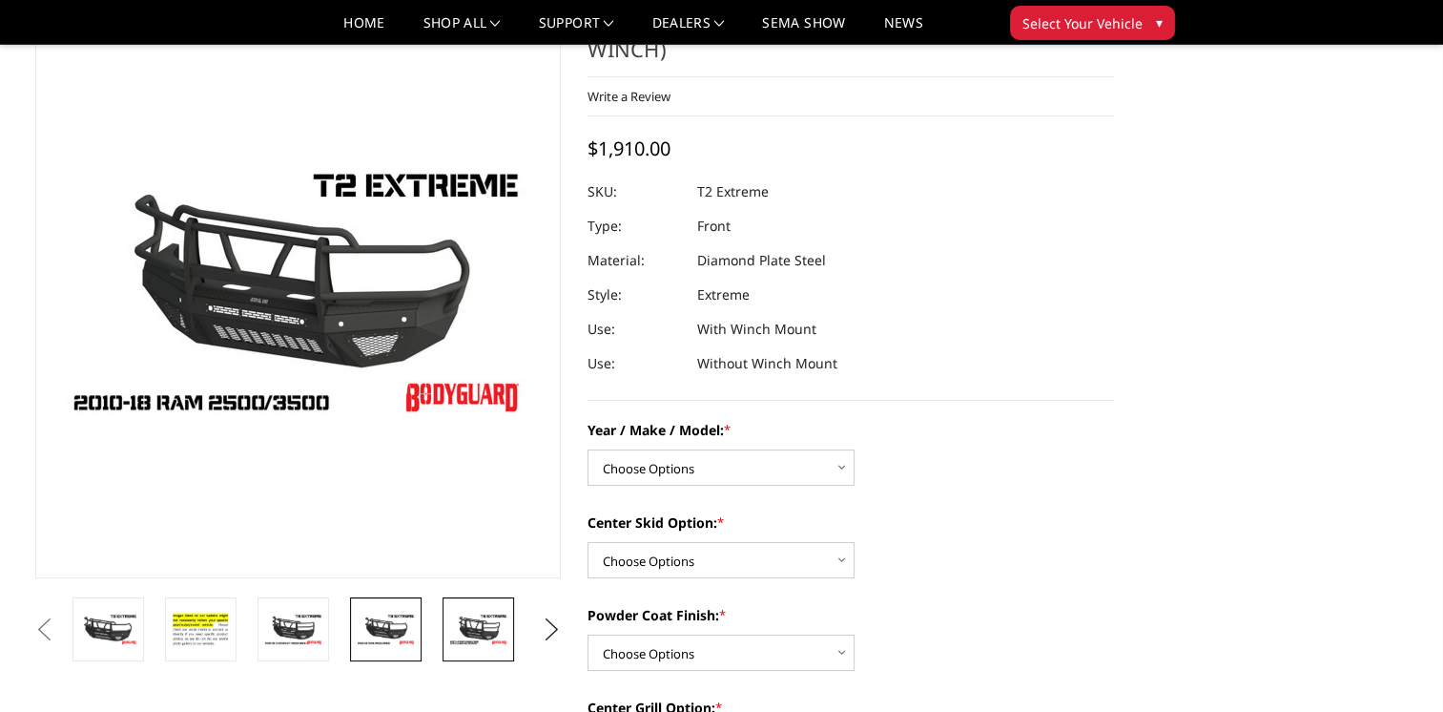
click at [485, 631] on img at bounding box center [478, 628] width 60 height 33
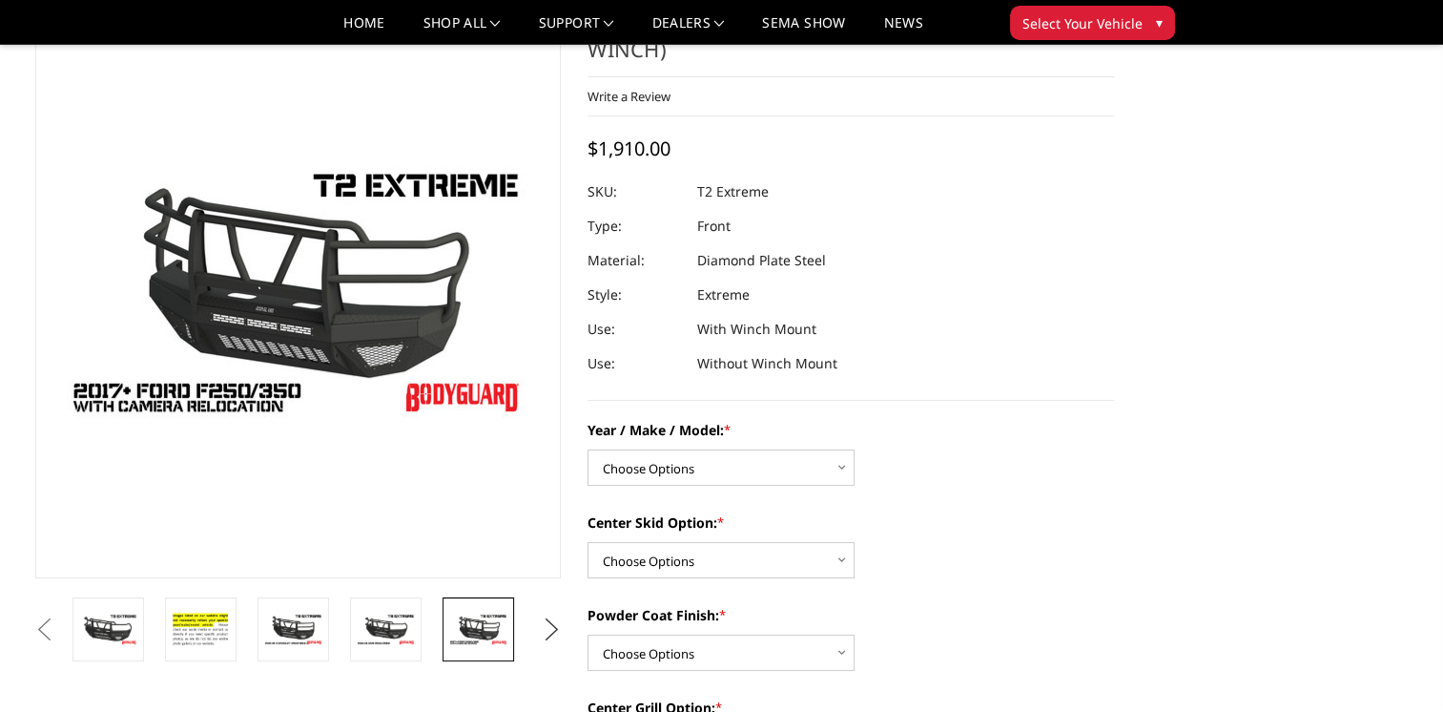
click at [549, 624] on button "Next" at bounding box center [551, 629] width 29 height 29
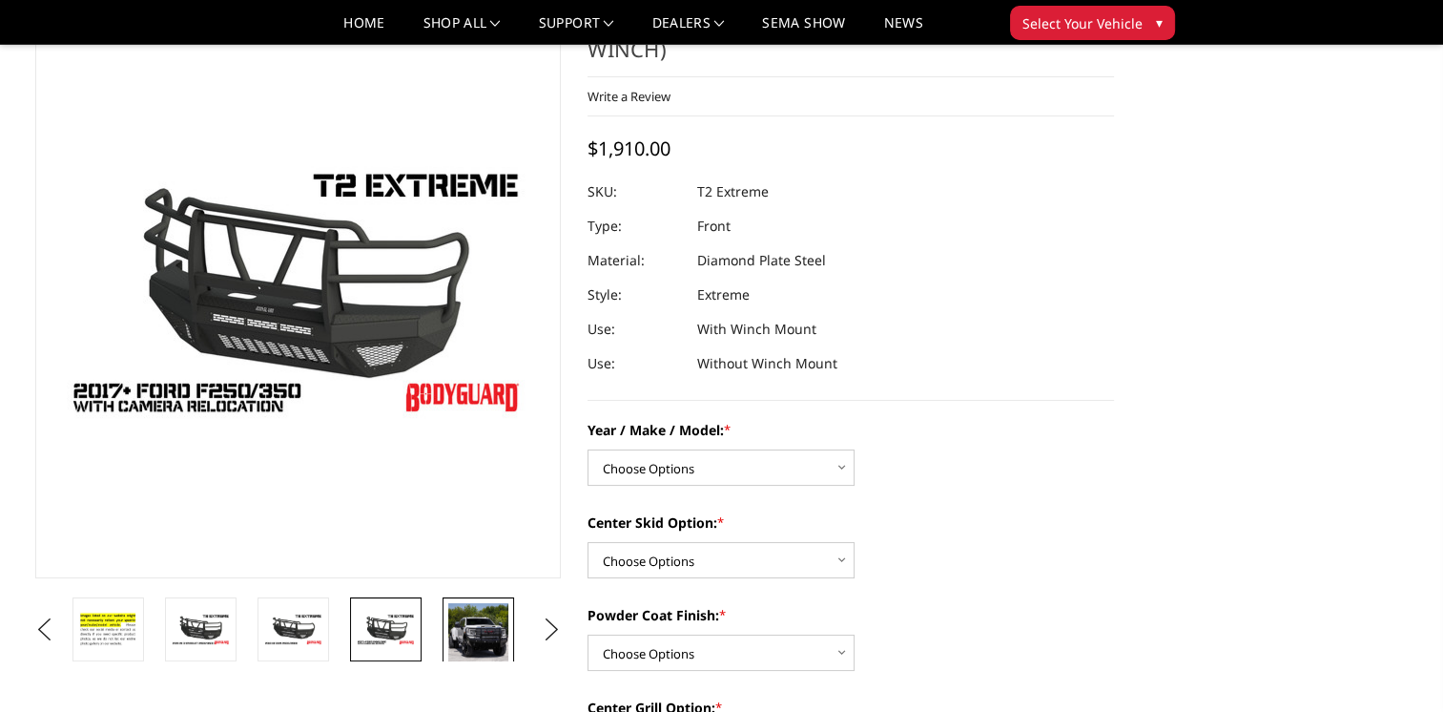
click at [487, 631] on img at bounding box center [478, 636] width 60 height 66
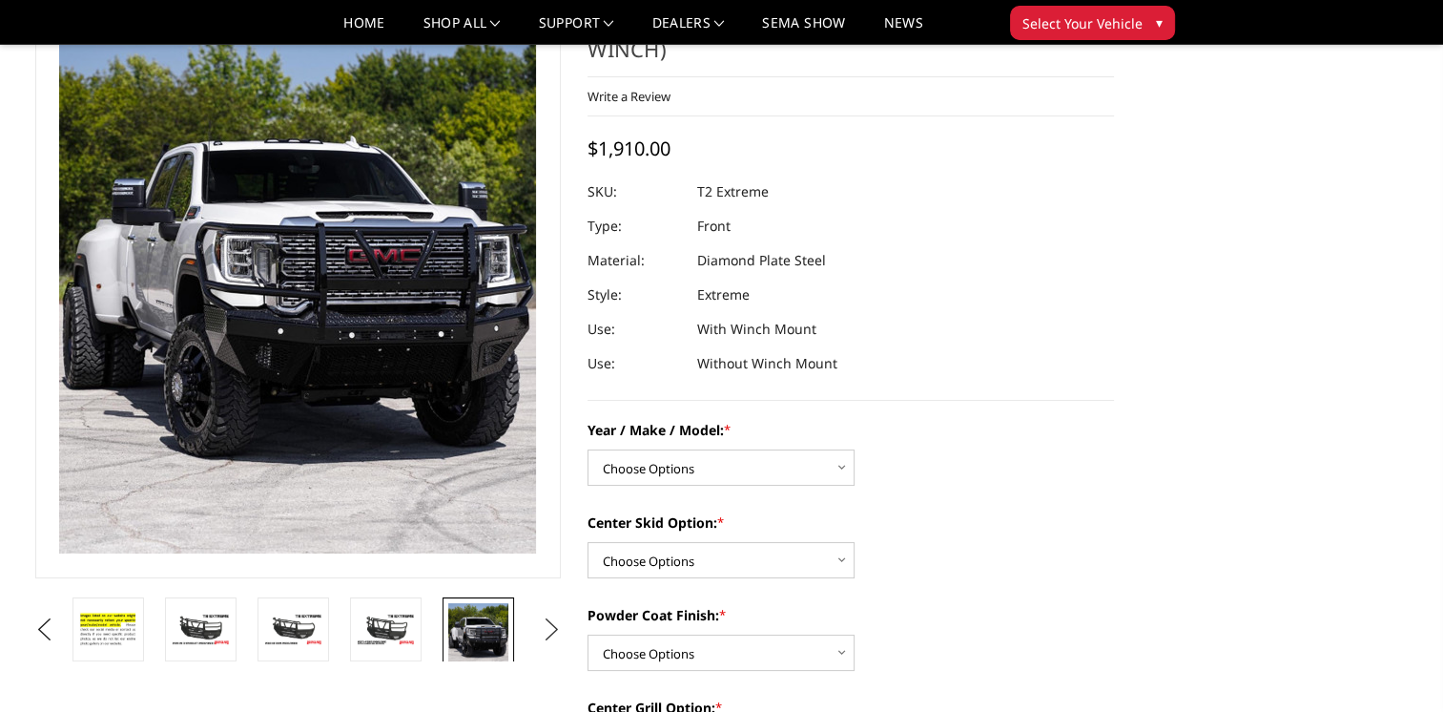
click at [547, 629] on button "Next" at bounding box center [551, 629] width 29 height 29
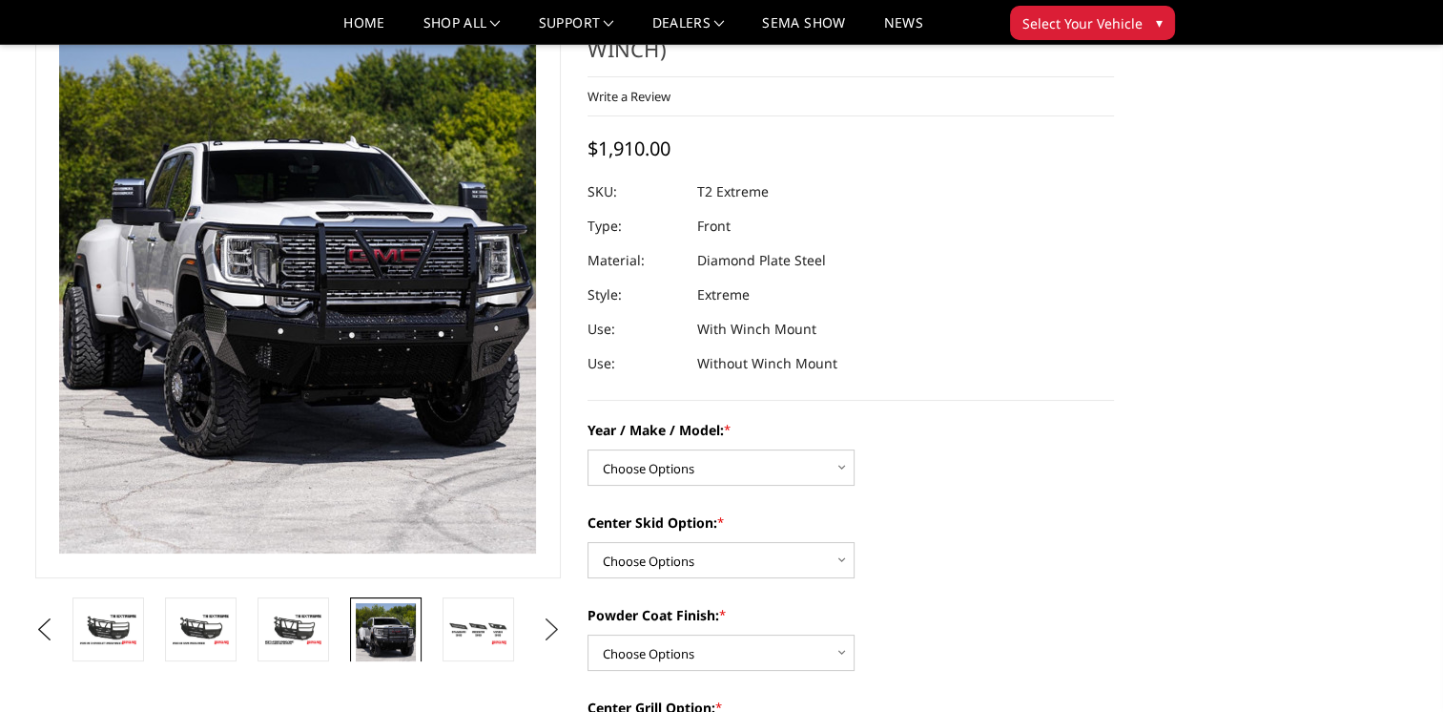
click at [539, 627] on button "Next" at bounding box center [551, 629] width 29 height 29
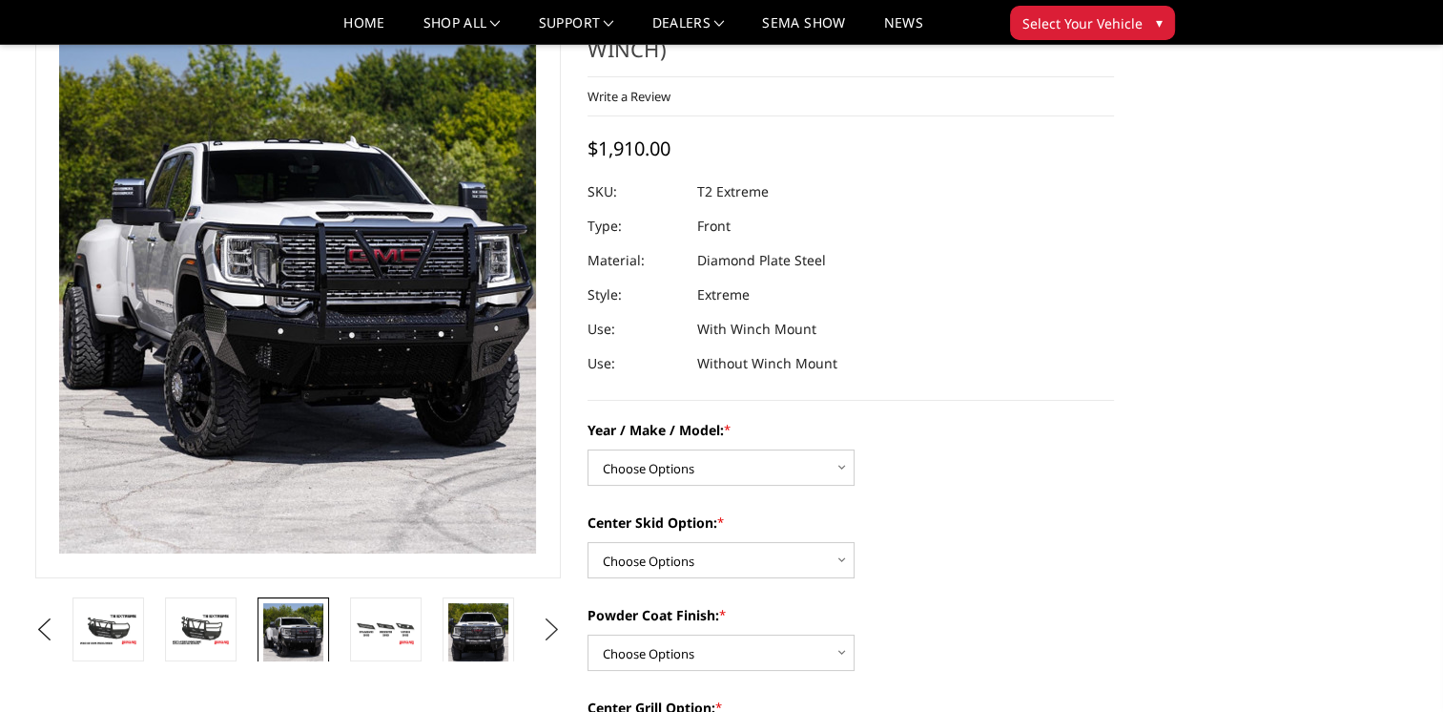
click at [539, 627] on button "Next" at bounding box center [551, 629] width 29 height 29
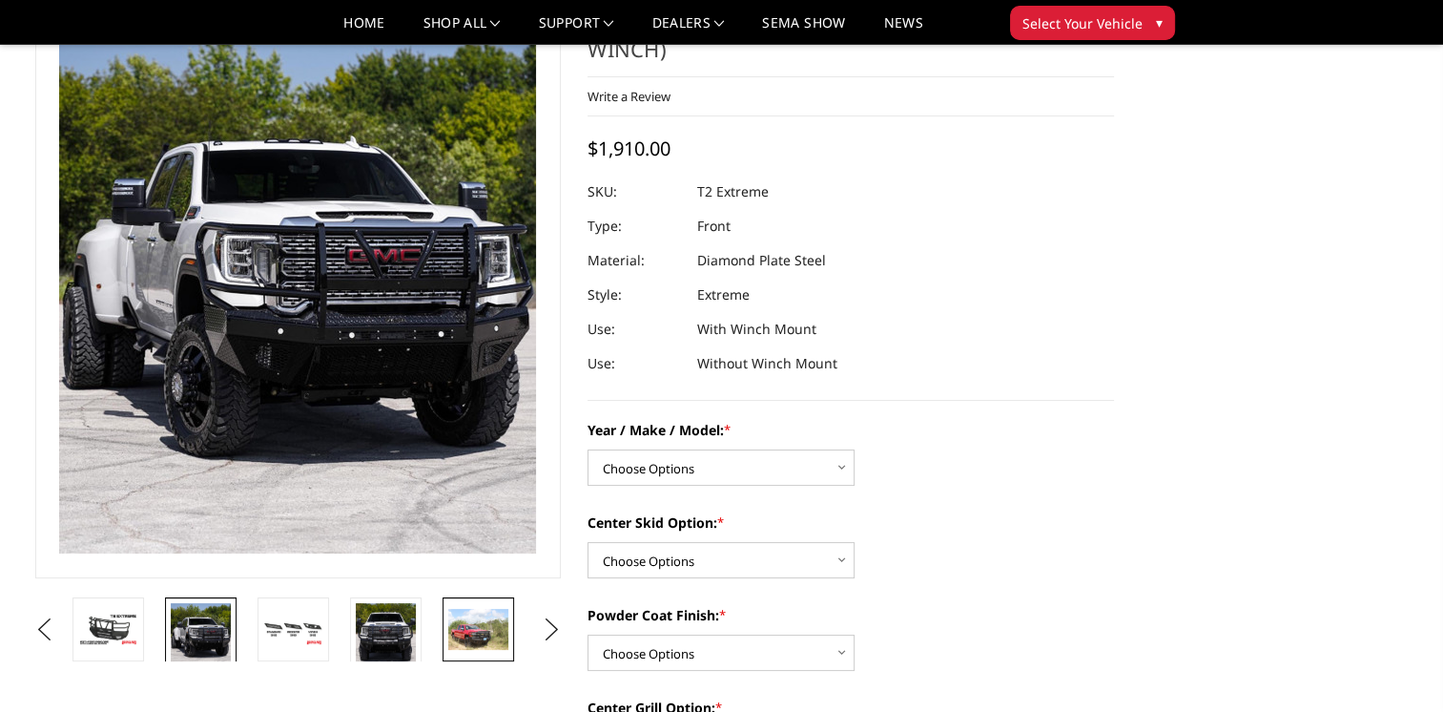
click at [460, 637] on img at bounding box center [478, 629] width 60 height 40
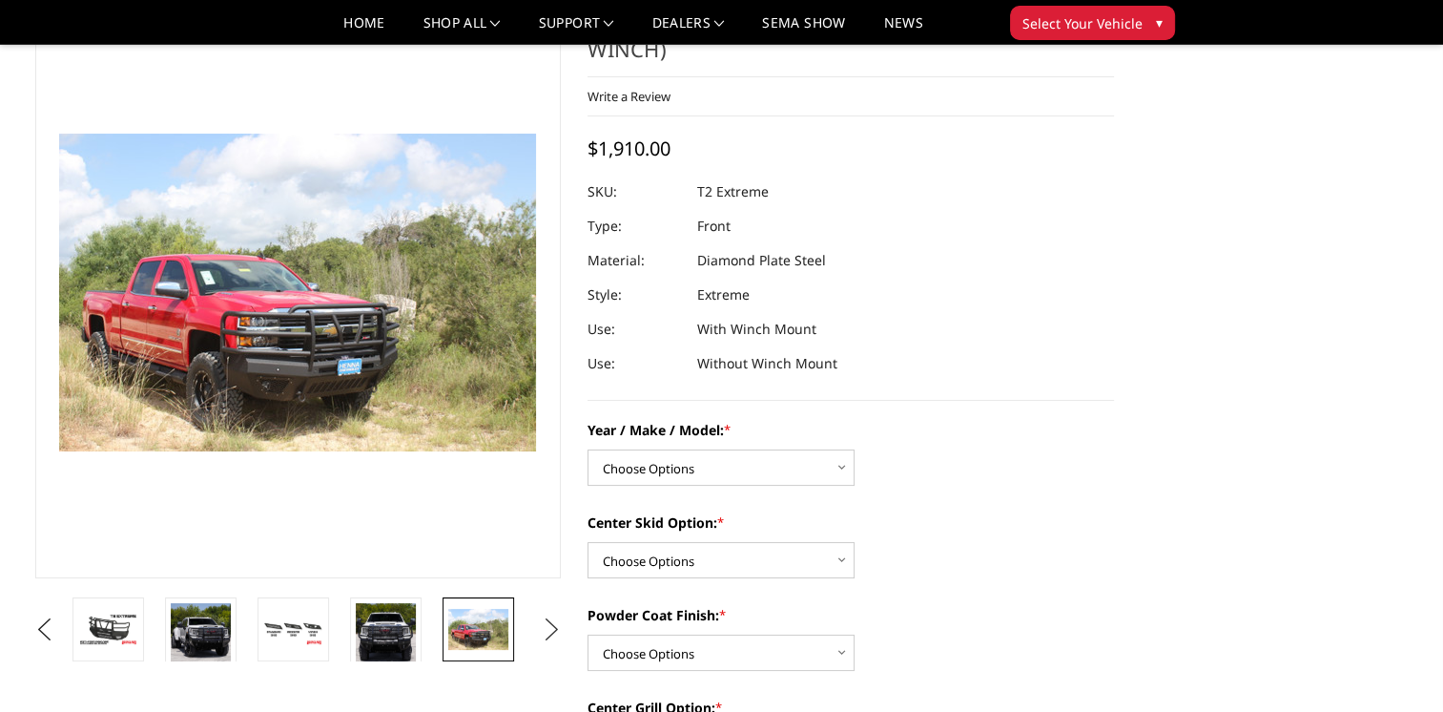
click at [562, 615] on button "Next" at bounding box center [551, 629] width 29 height 29
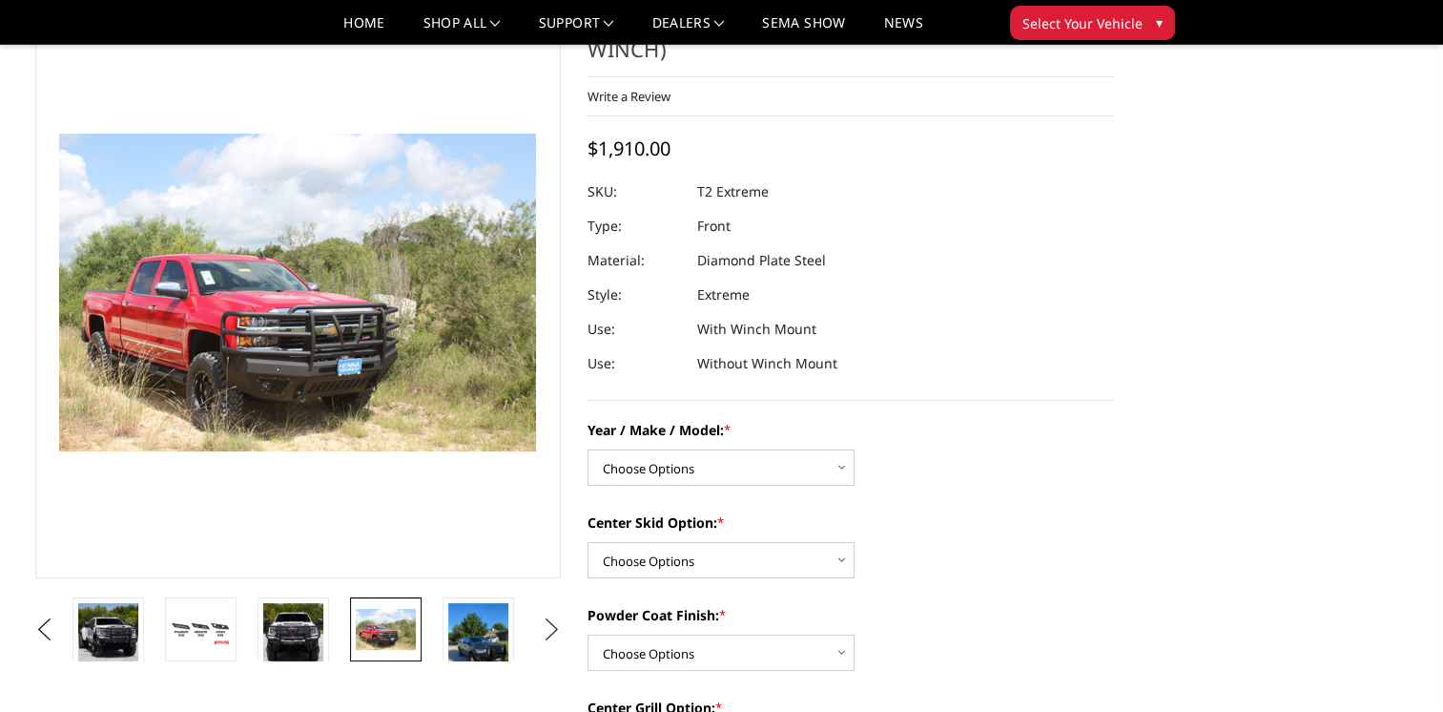
click at [562, 615] on button "Next" at bounding box center [551, 629] width 29 height 29
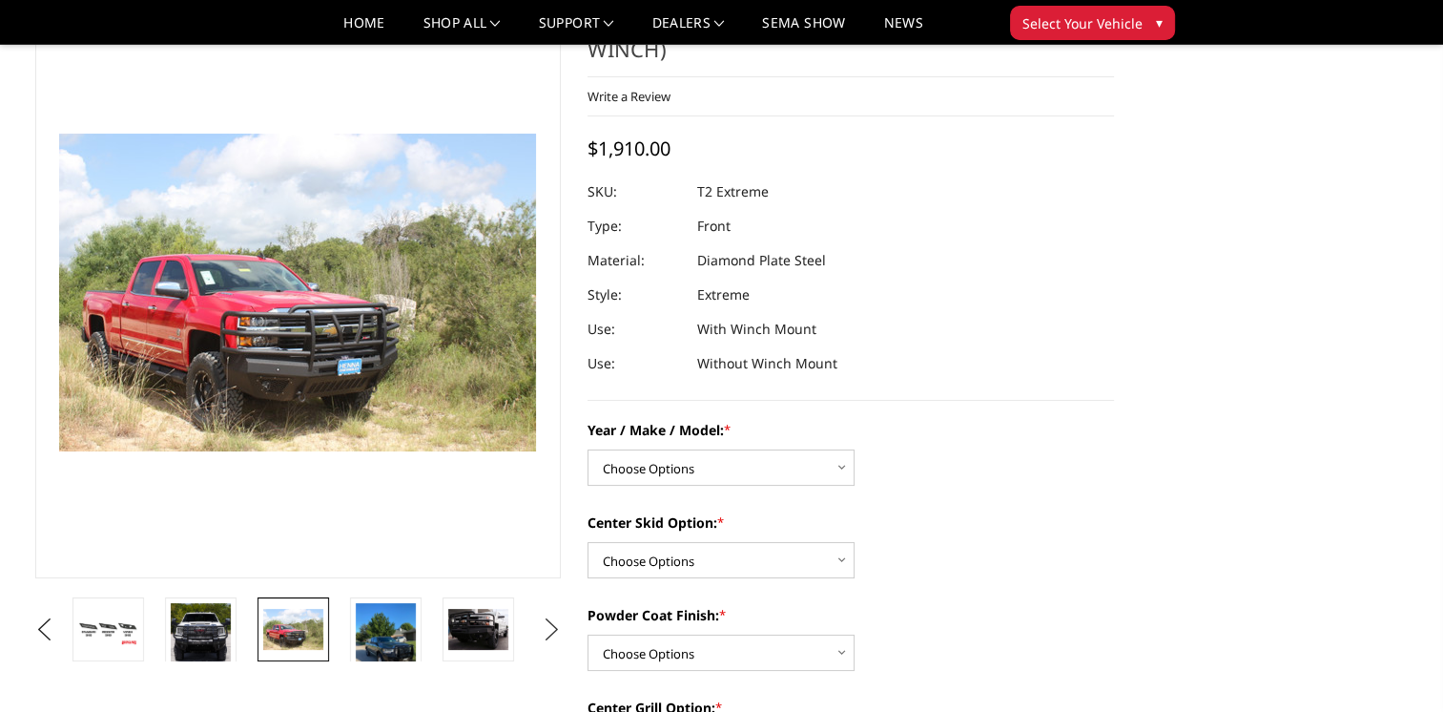
click at [562, 615] on button "Next" at bounding box center [551, 629] width 29 height 29
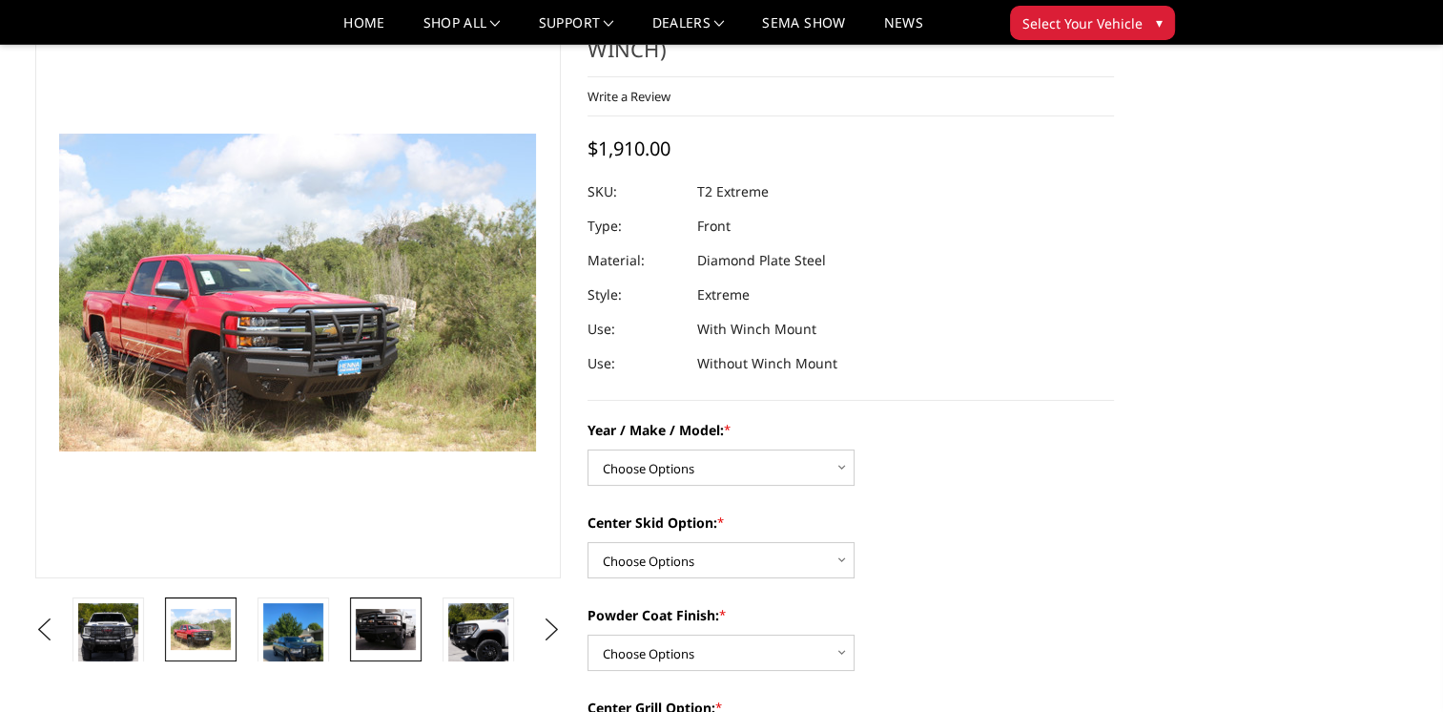
click at [400, 624] on img at bounding box center [386, 629] width 60 height 41
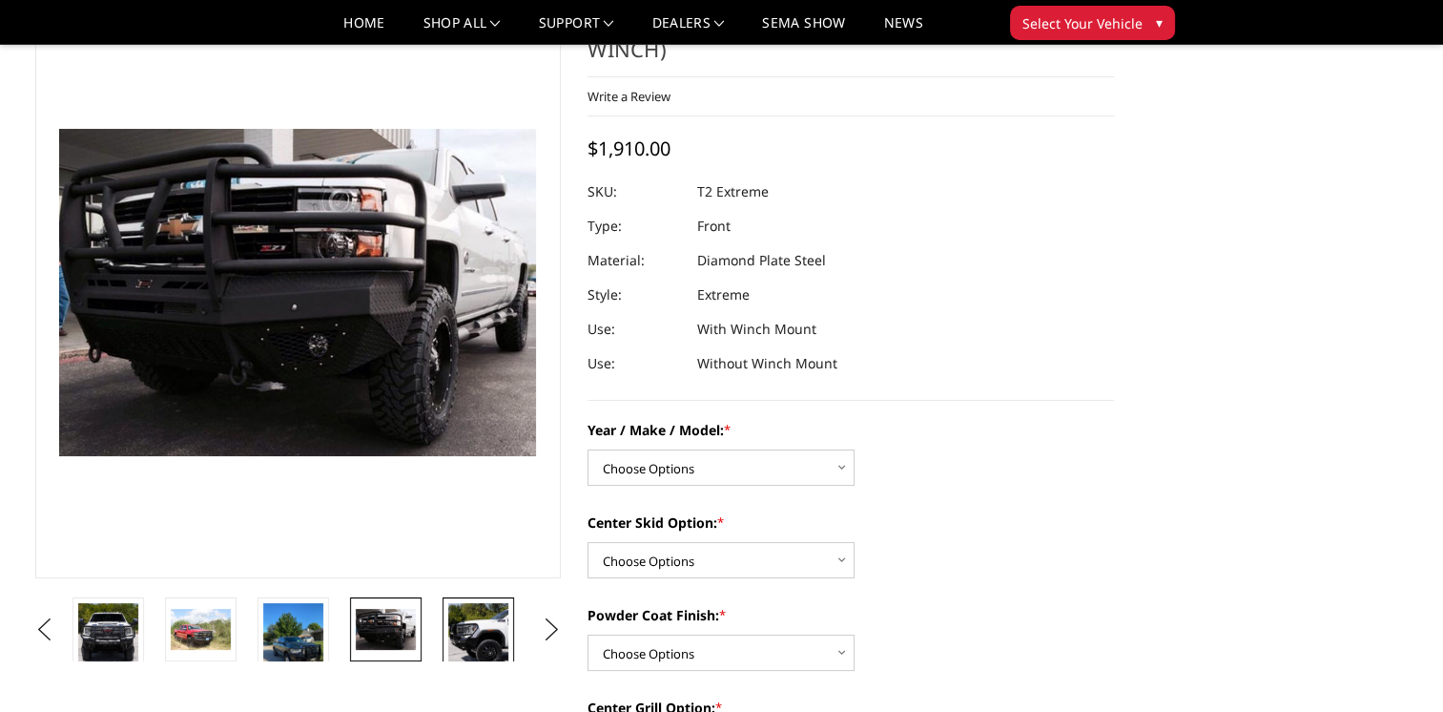
click at [474, 631] on img at bounding box center [478, 636] width 60 height 66
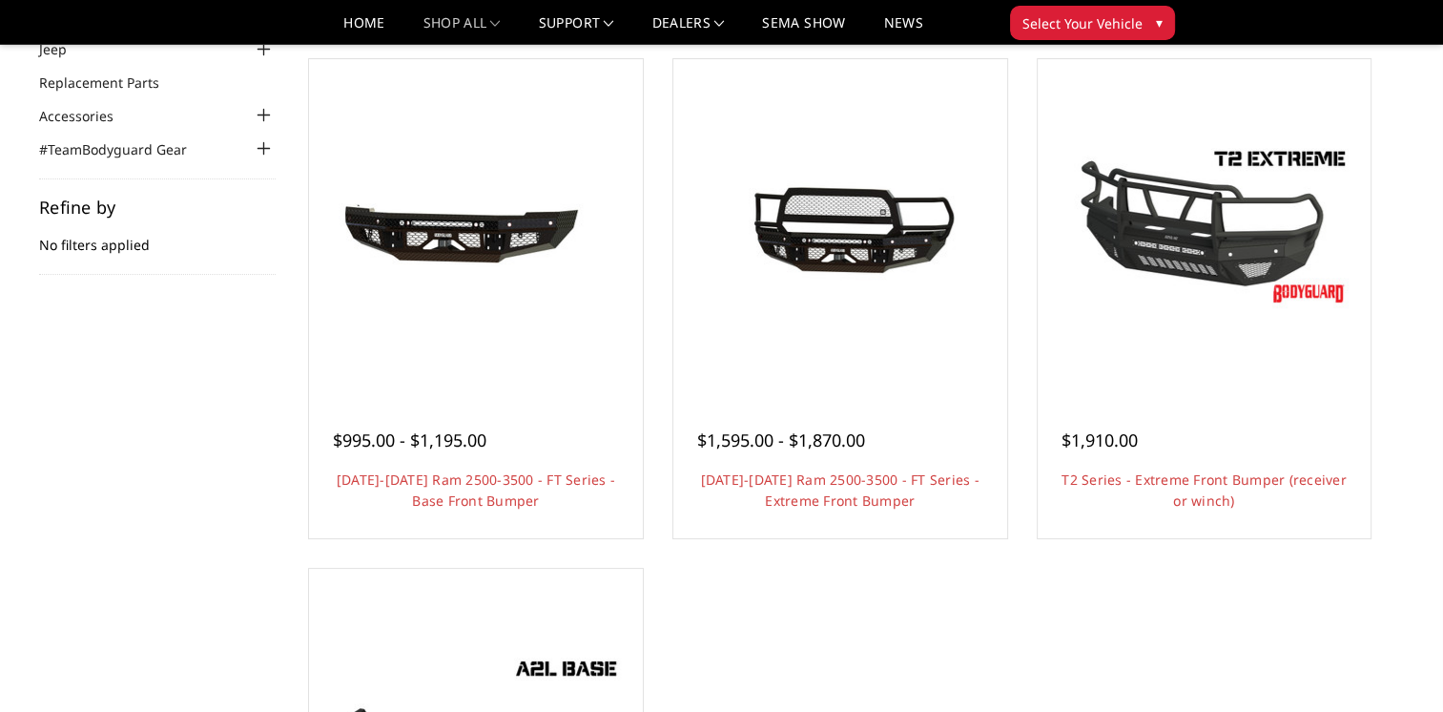
scroll to position [119, 0]
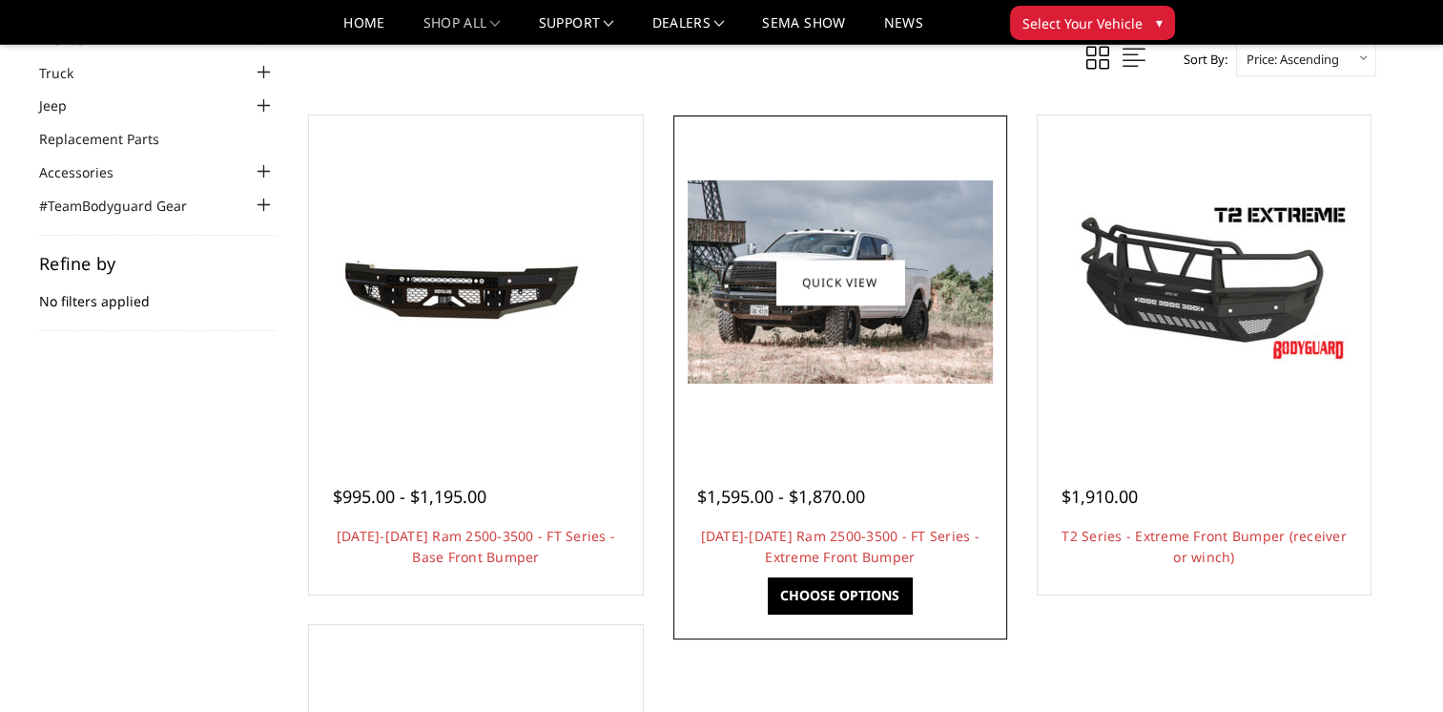
click at [768, 383] on div at bounding box center [840, 282] width 324 height 324
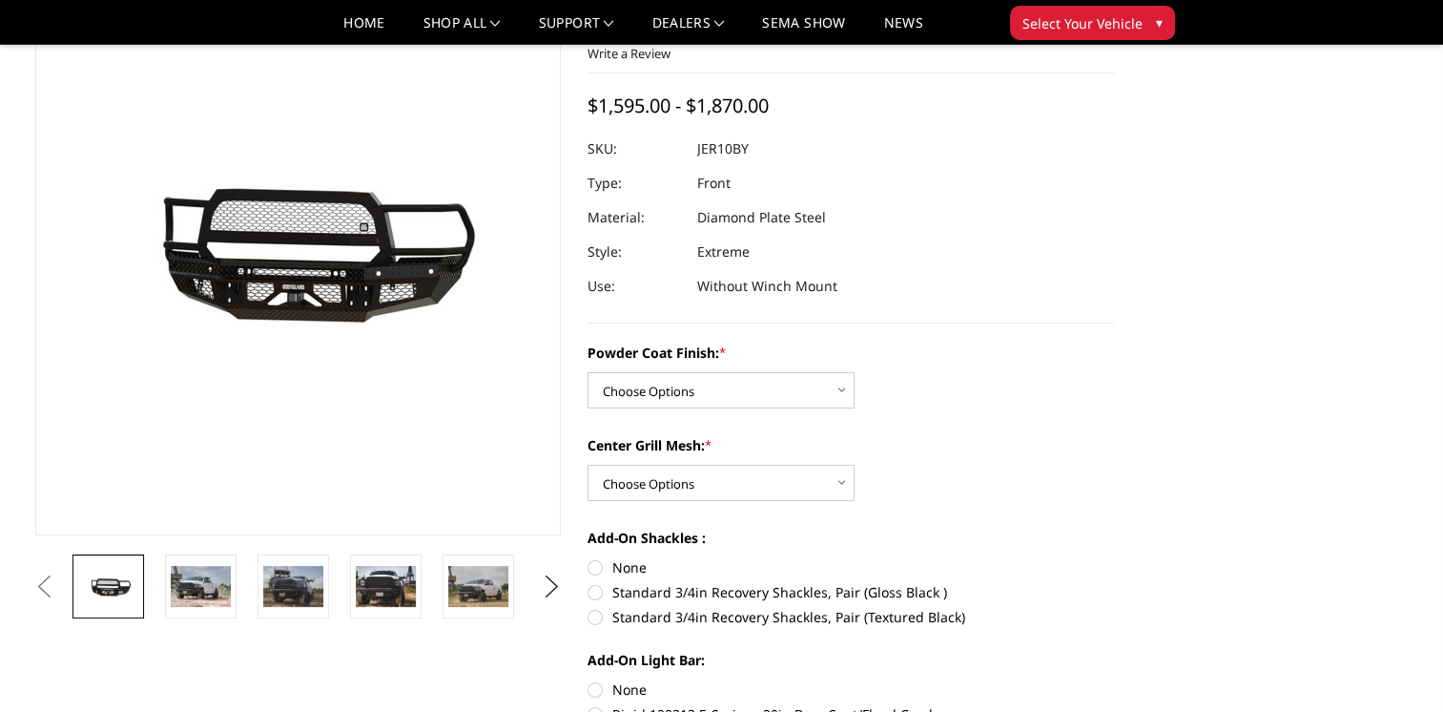
scroll to position [125, 0]
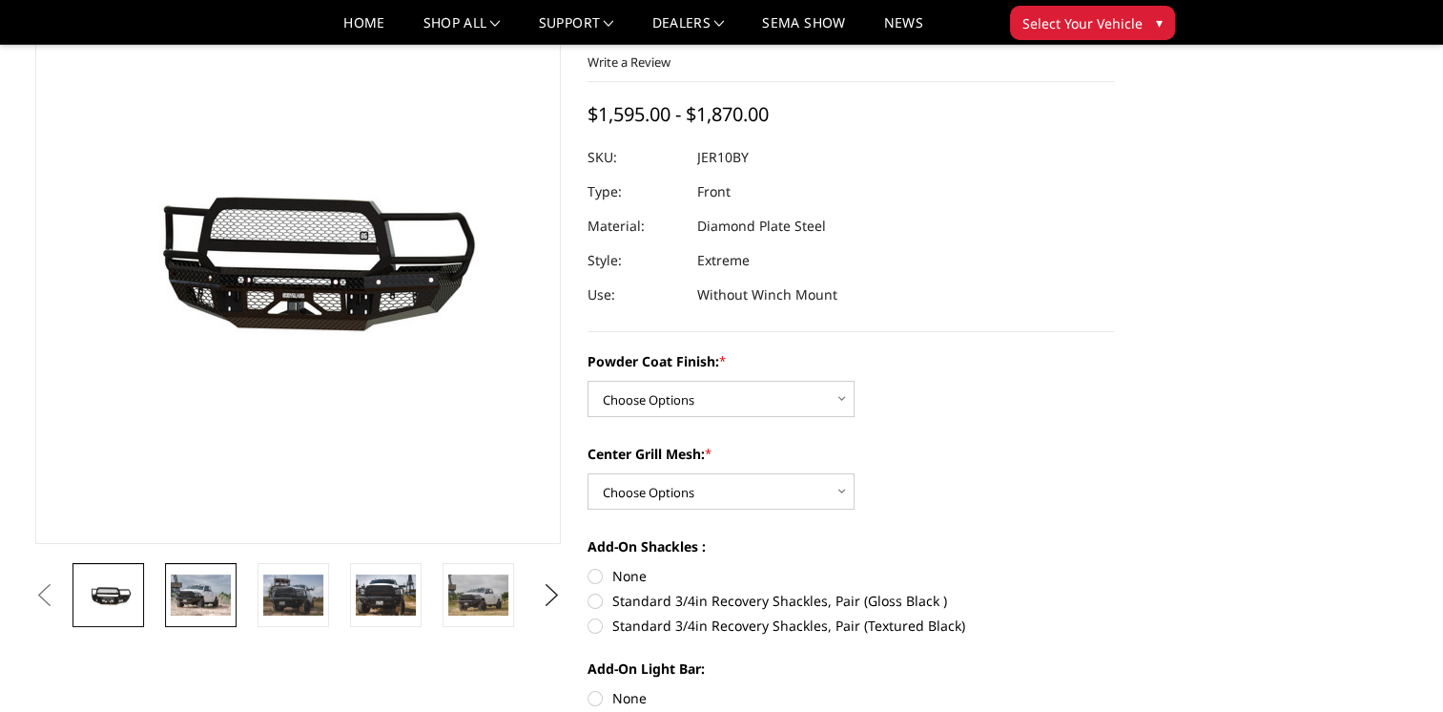
click at [173, 593] on img at bounding box center [201, 594] width 60 height 40
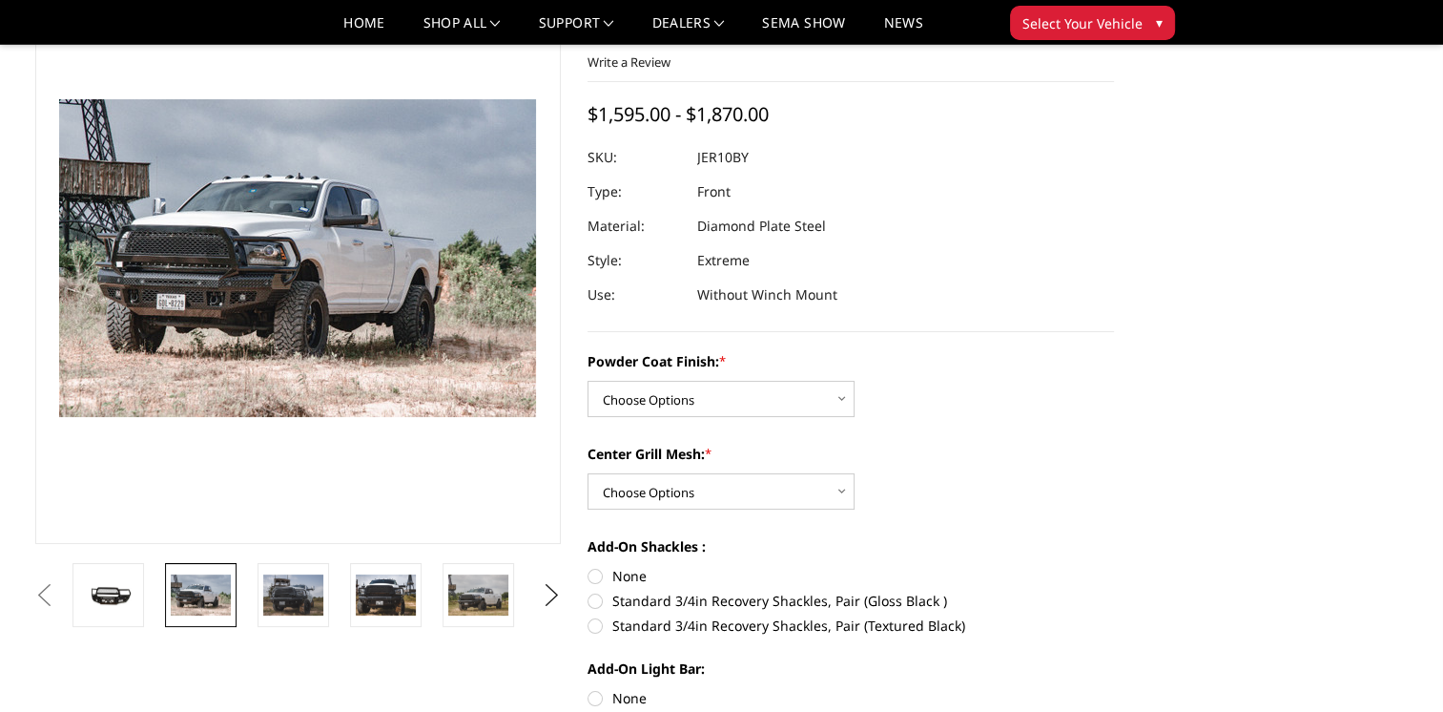
scroll to position [72, 0]
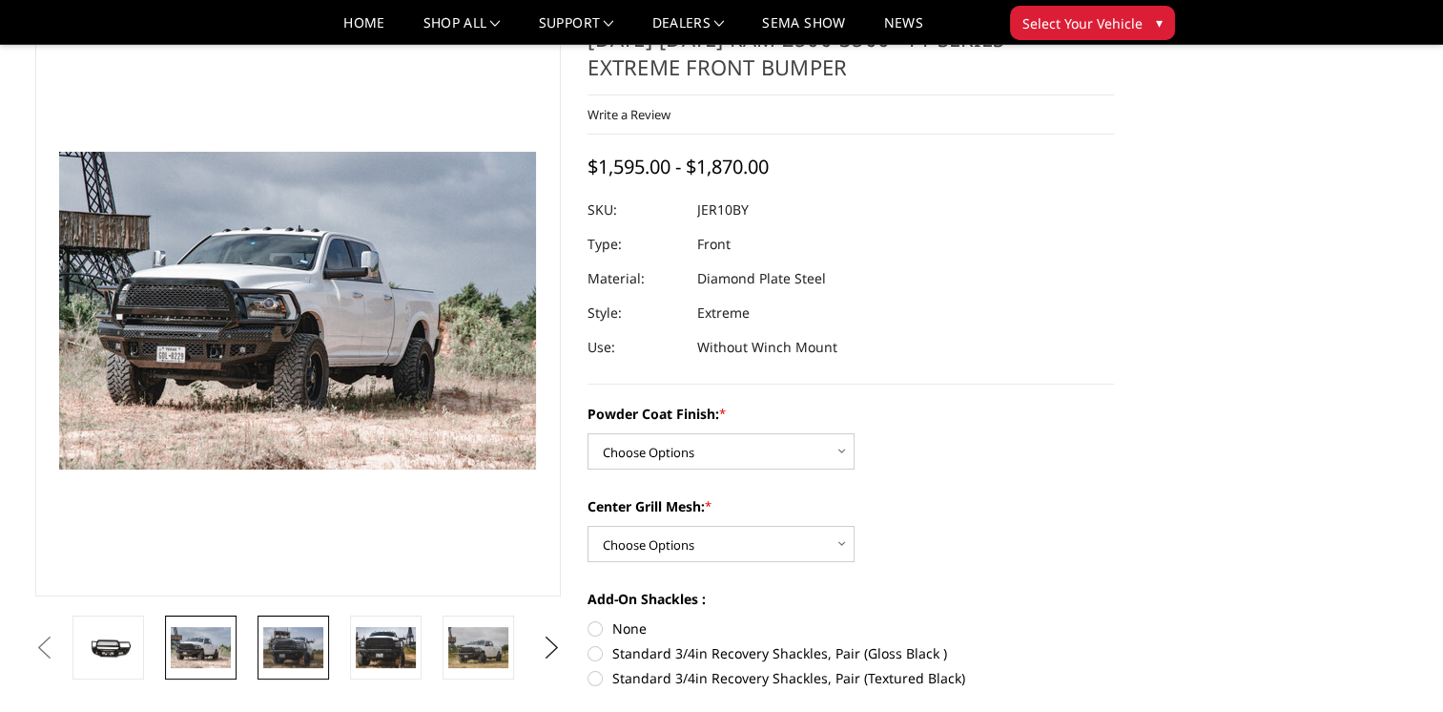
click at [284, 650] on img at bounding box center [293, 647] width 60 height 40
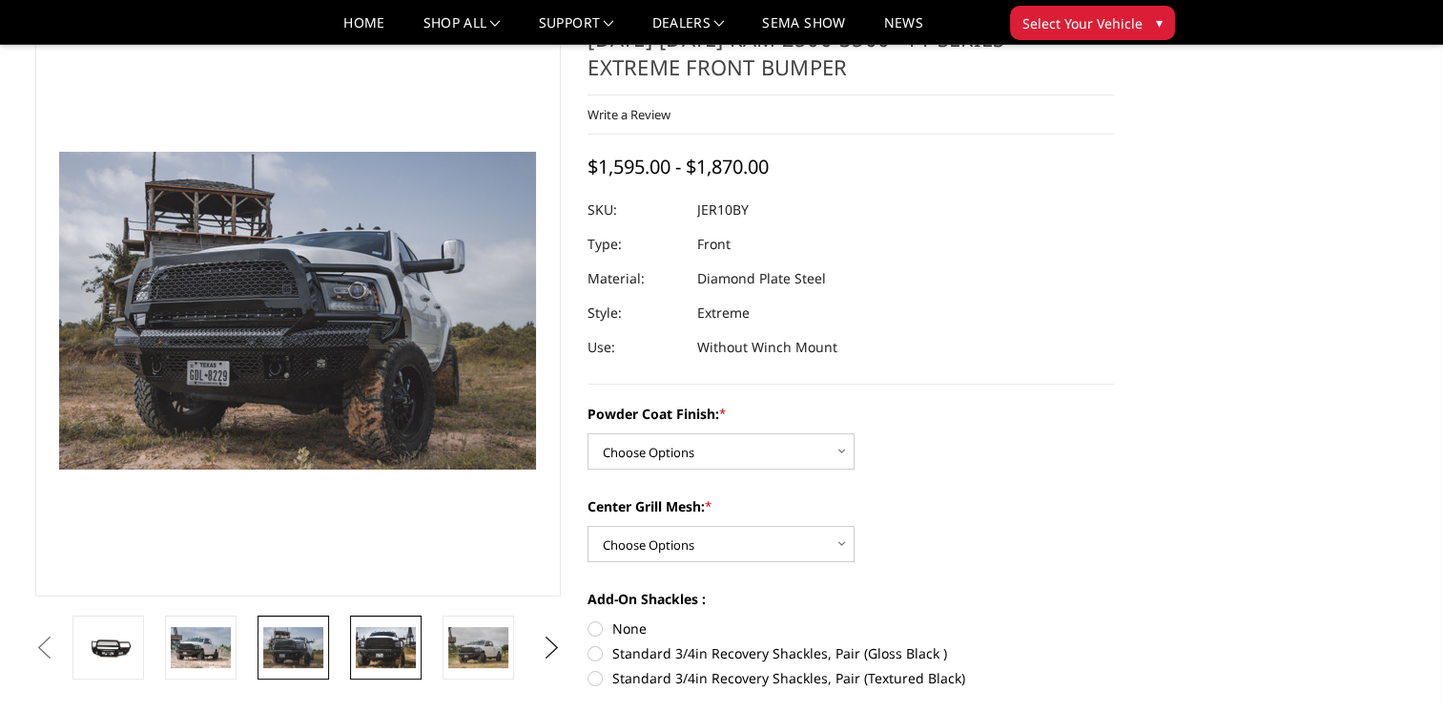
click at [403, 650] on img at bounding box center [386, 647] width 60 height 40
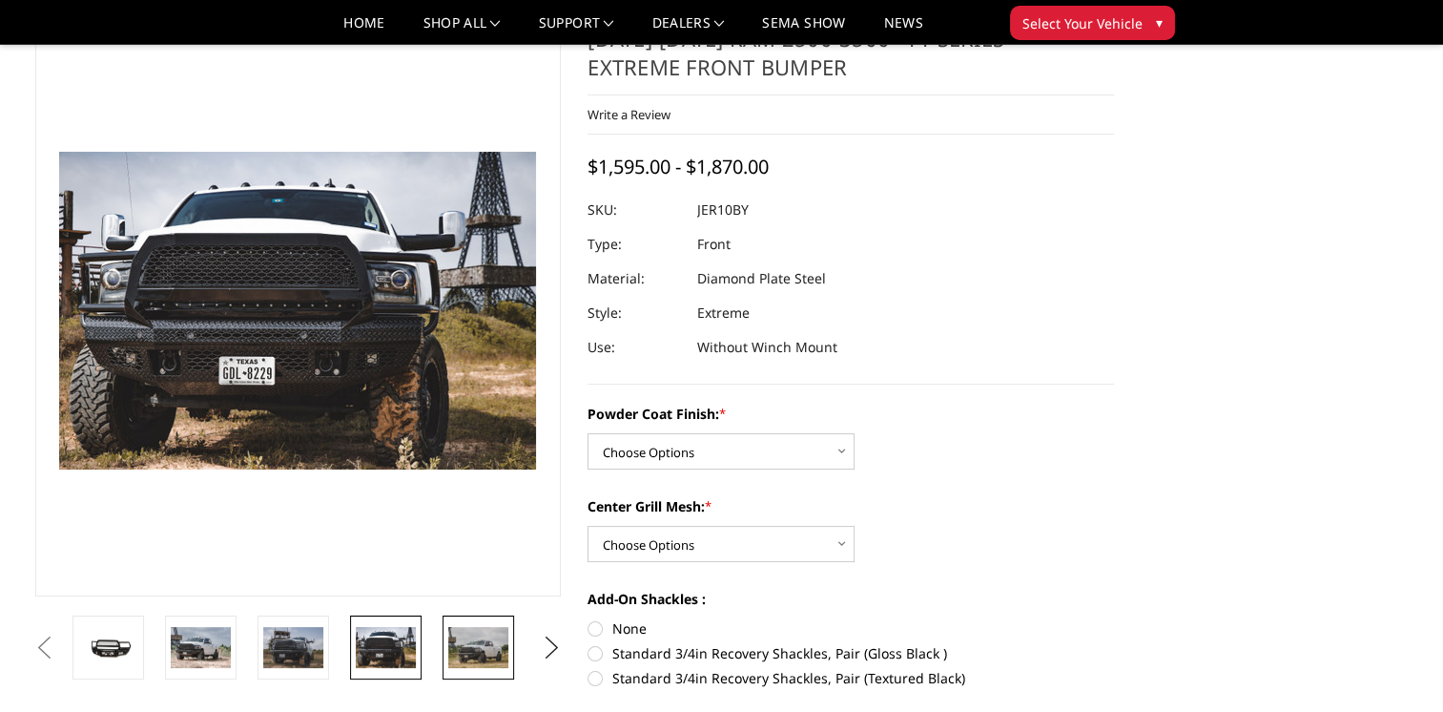
click at [482, 647] on img at bounding box center [478, 647] width 60 height 40
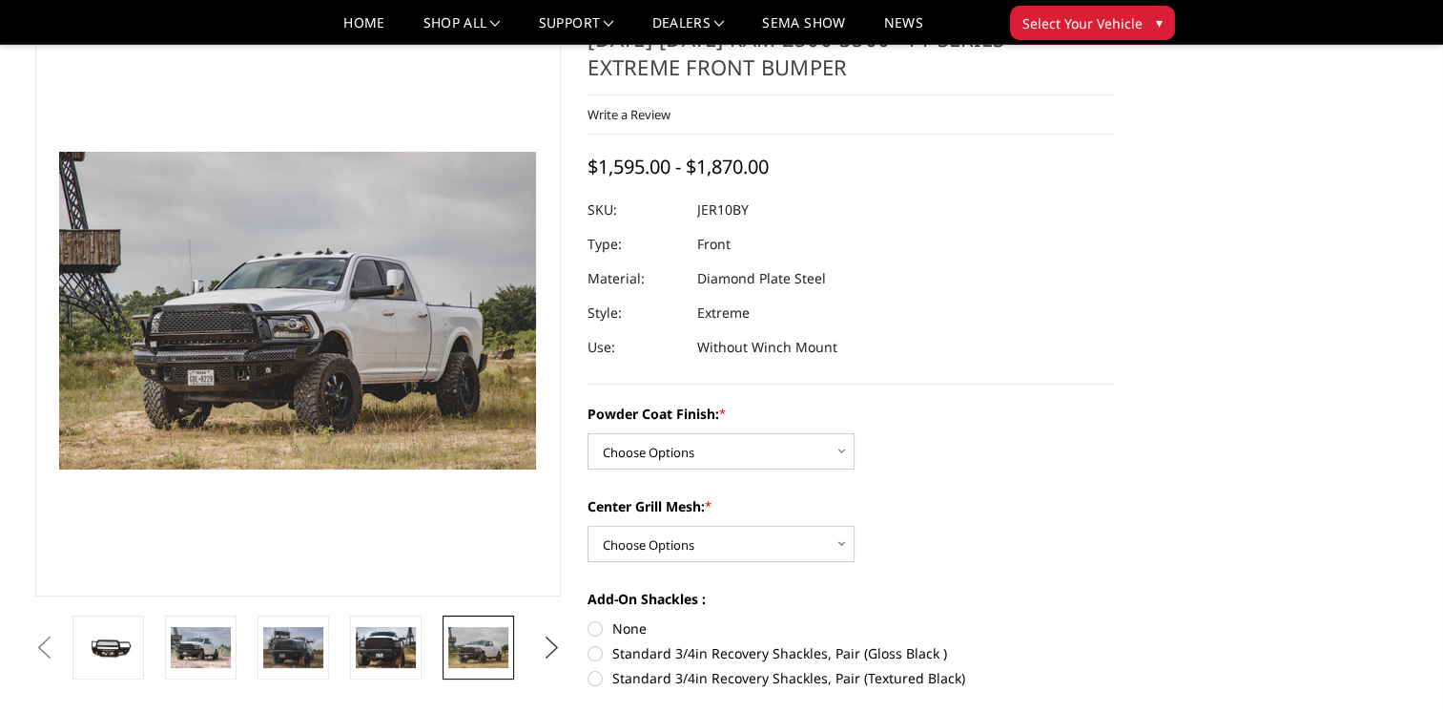
click at [552, 648] on button "Next" at bounding box center [551, 647] width 29 height 29
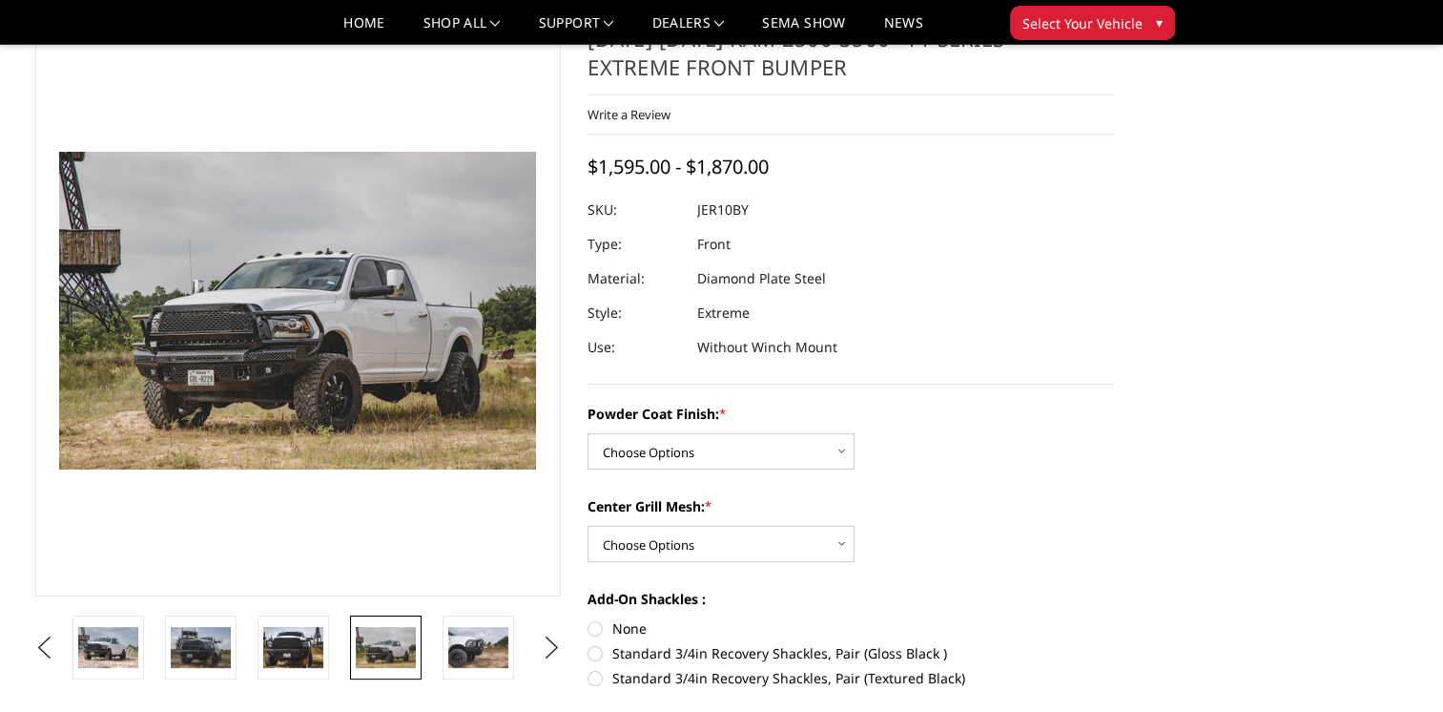
click at [429, 633] on li at bounding box center [392, 647] width 93 height 64
click at [454, 636] on img at bounding box center [478, 647] width 60 height 40
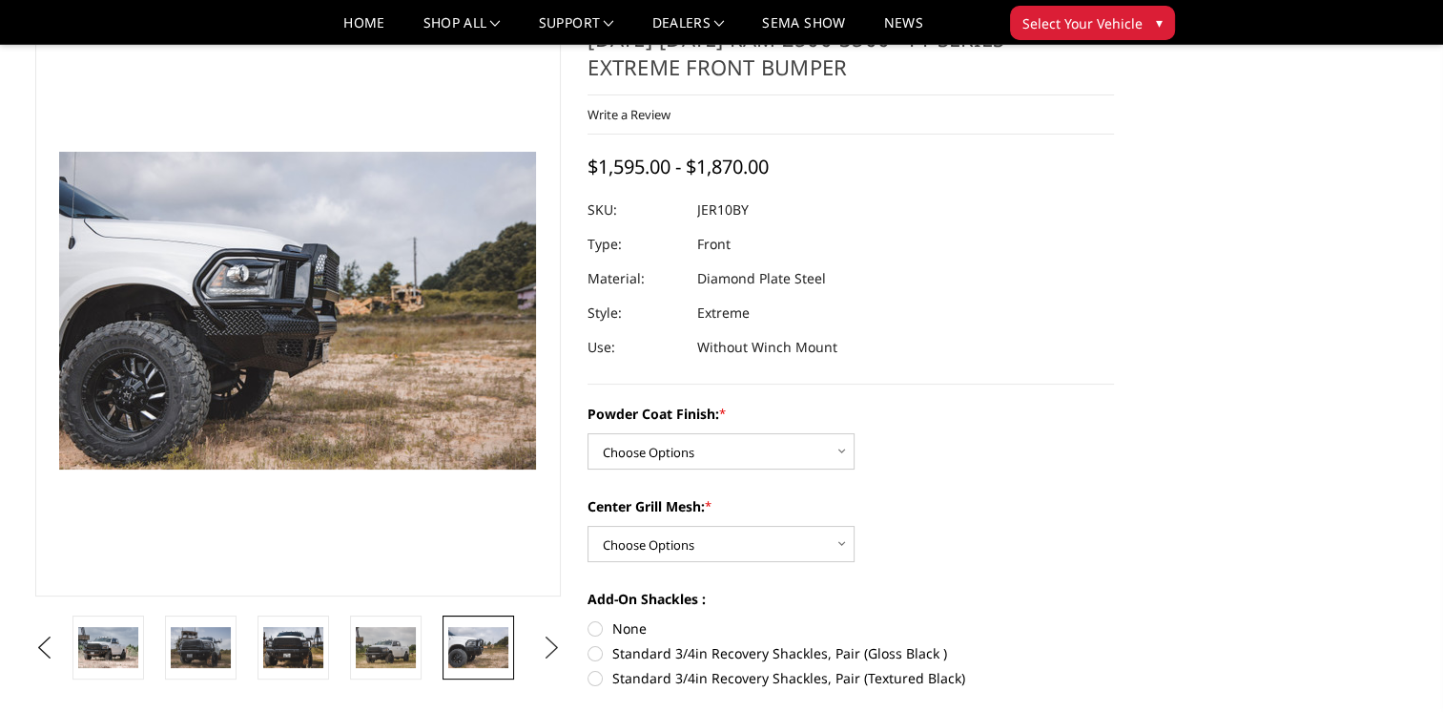
drag, startPoint x: 535, startPoint y: 657, endPoint x: 542, endPoint y: 649, distance: 10.9
click at [542, 649] on ul "Previous Next" at bounding box center [299, 647] width 536 height 64
click at [542, 649] on button "Next" at bounding box center [551, 647] width 29 height 29
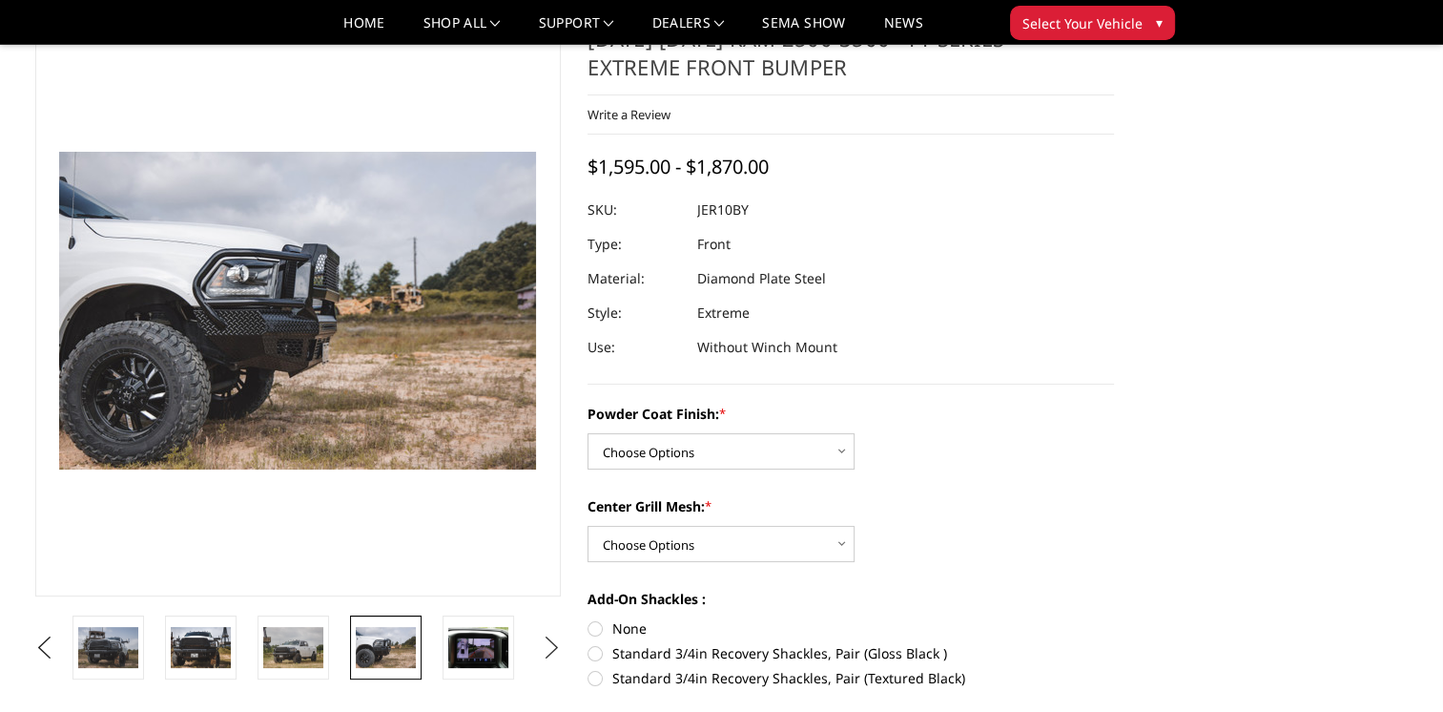
click at [542, 649] on button "Next" at bounding box center [551, 647] width 29 height 29
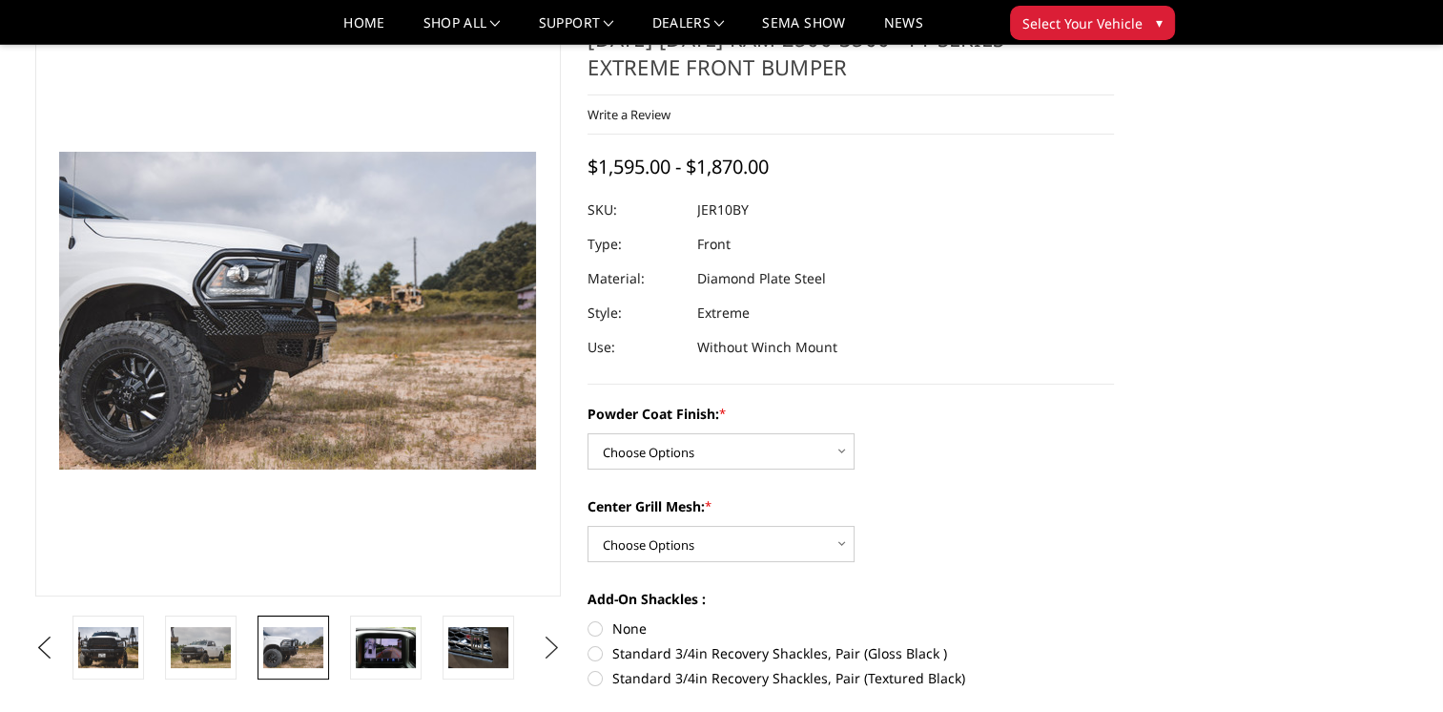
click at [542, 649] on button "Next" at bounding box center [551, 647] width 29 height 29
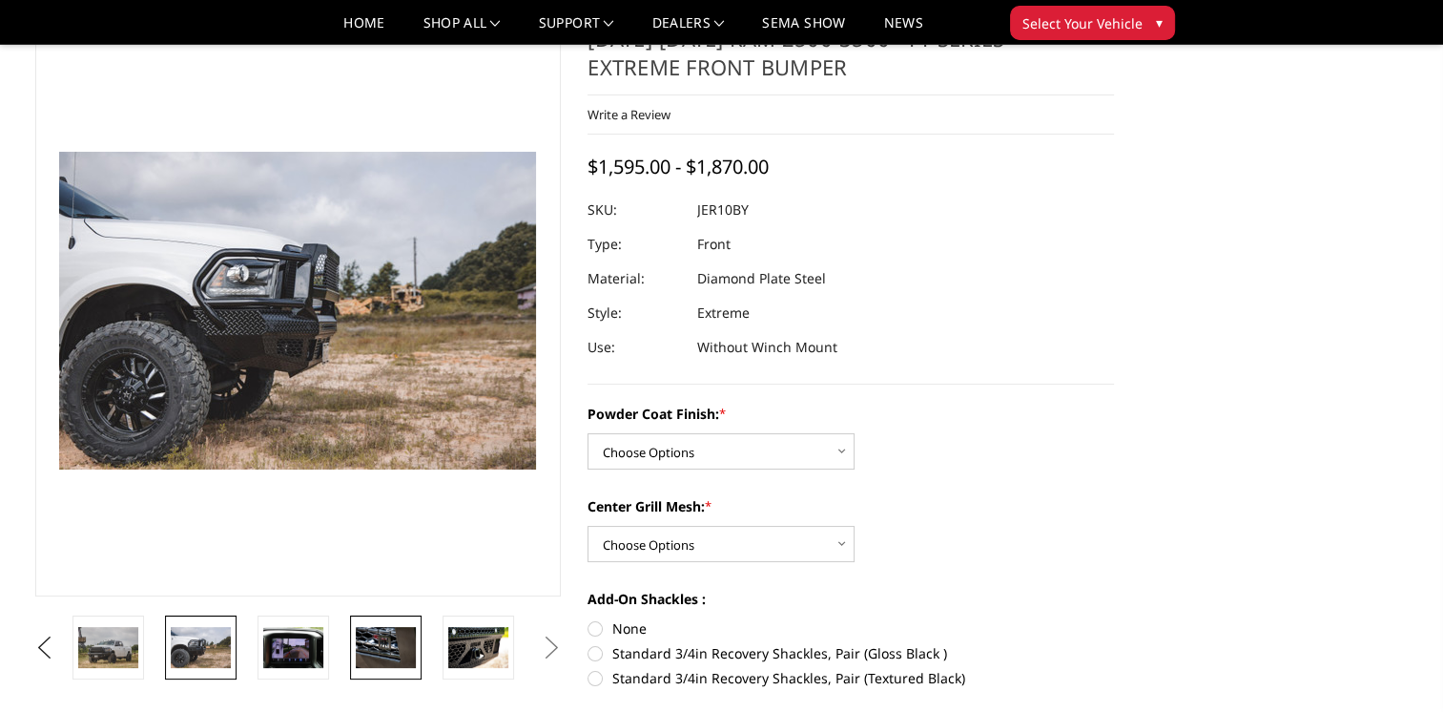
click at [382, 643] on img at bounding box center [386, 647] width 60 height 40
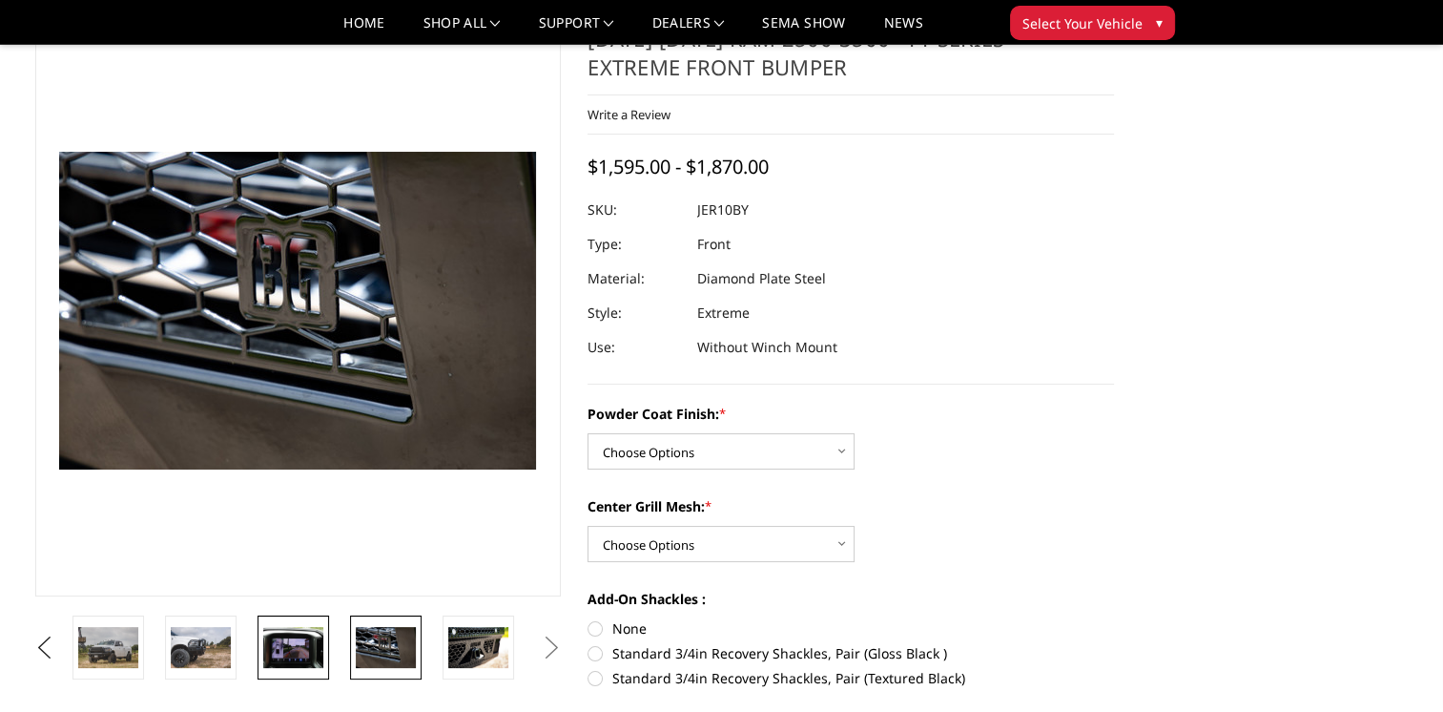
click at [312, 639] on img at bounding box center [293, 647] width 60 height 40
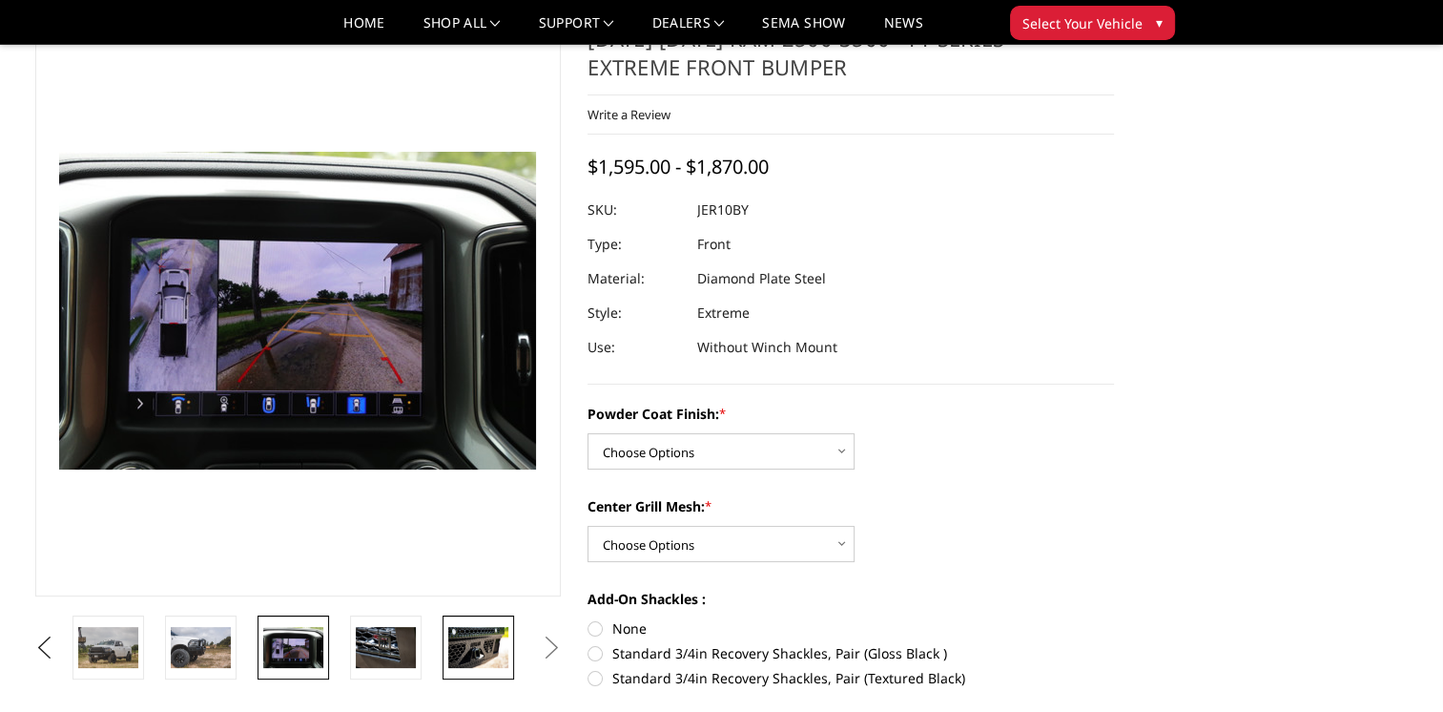
click at [446, 662] on link at bounding box center [479, 647] width 72 height 64
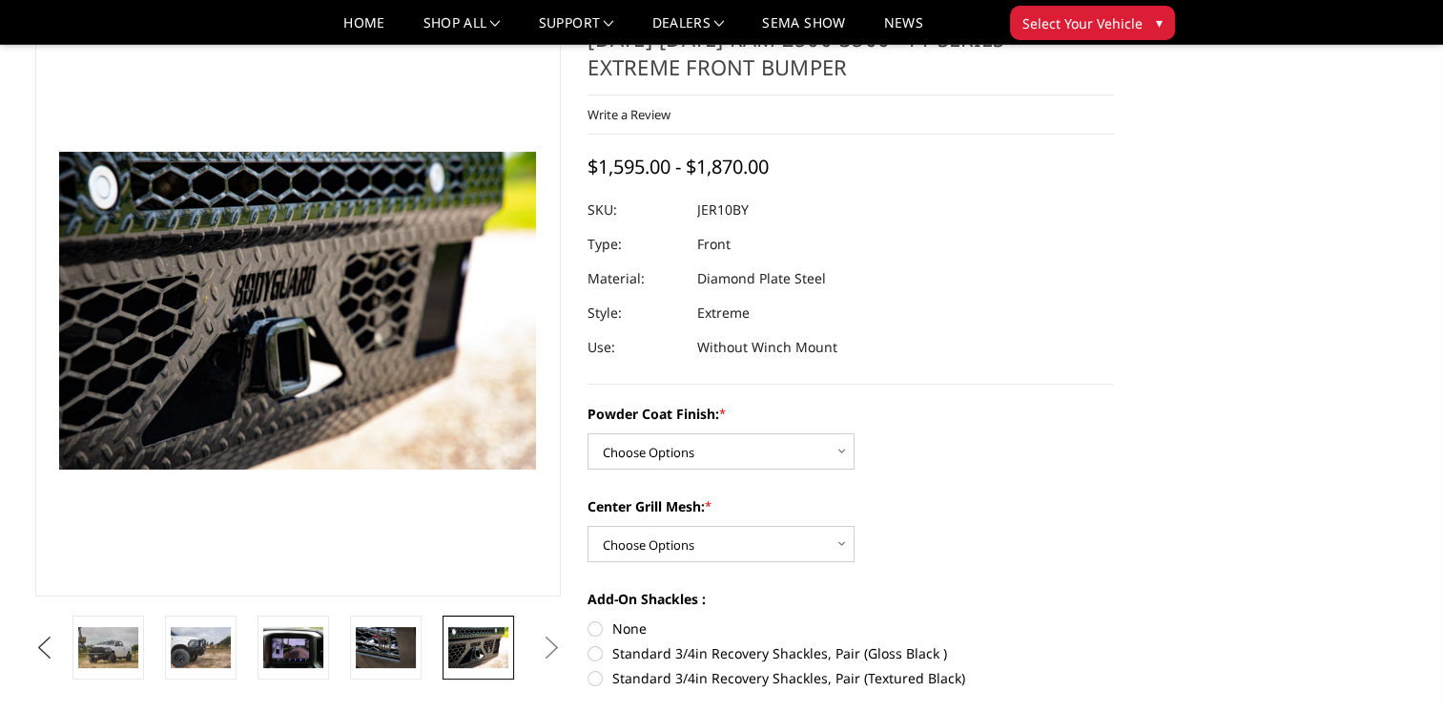
click at [38, 636] on button "Previous" at bounding box center [45, 647] width 29 height 29
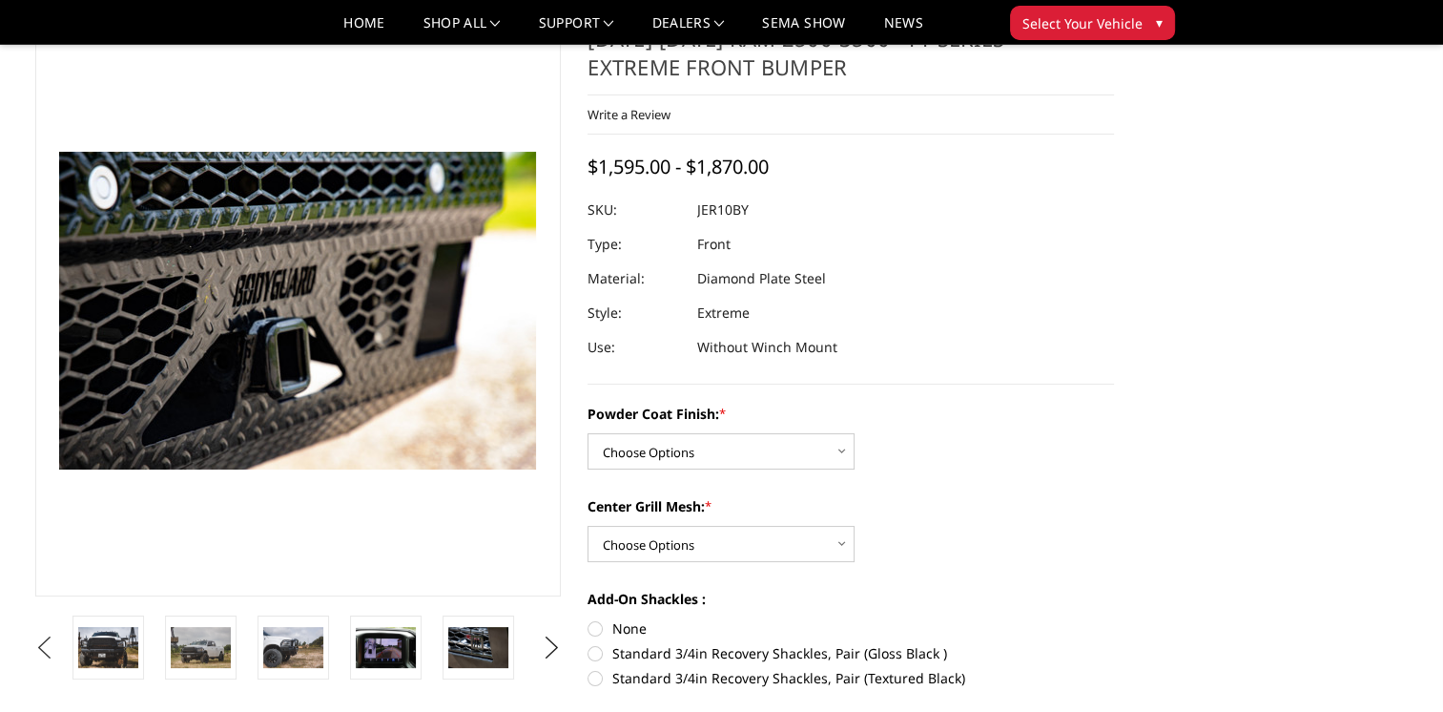
click at [38, 636] on button "Previous" at bounding box center [45, 647] width 29 height 29
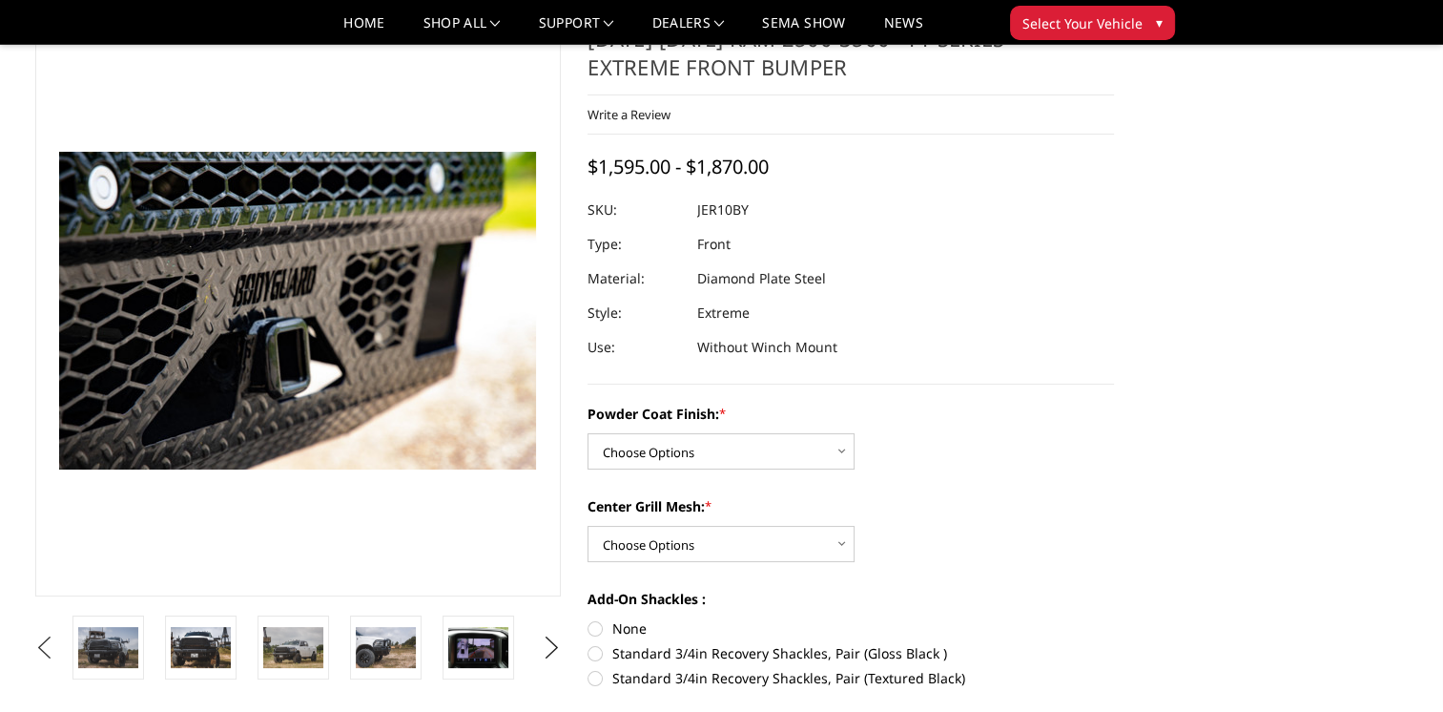
click at [38, 636] on button "Previous" at bounding box center [45, 647] width 29 height 29
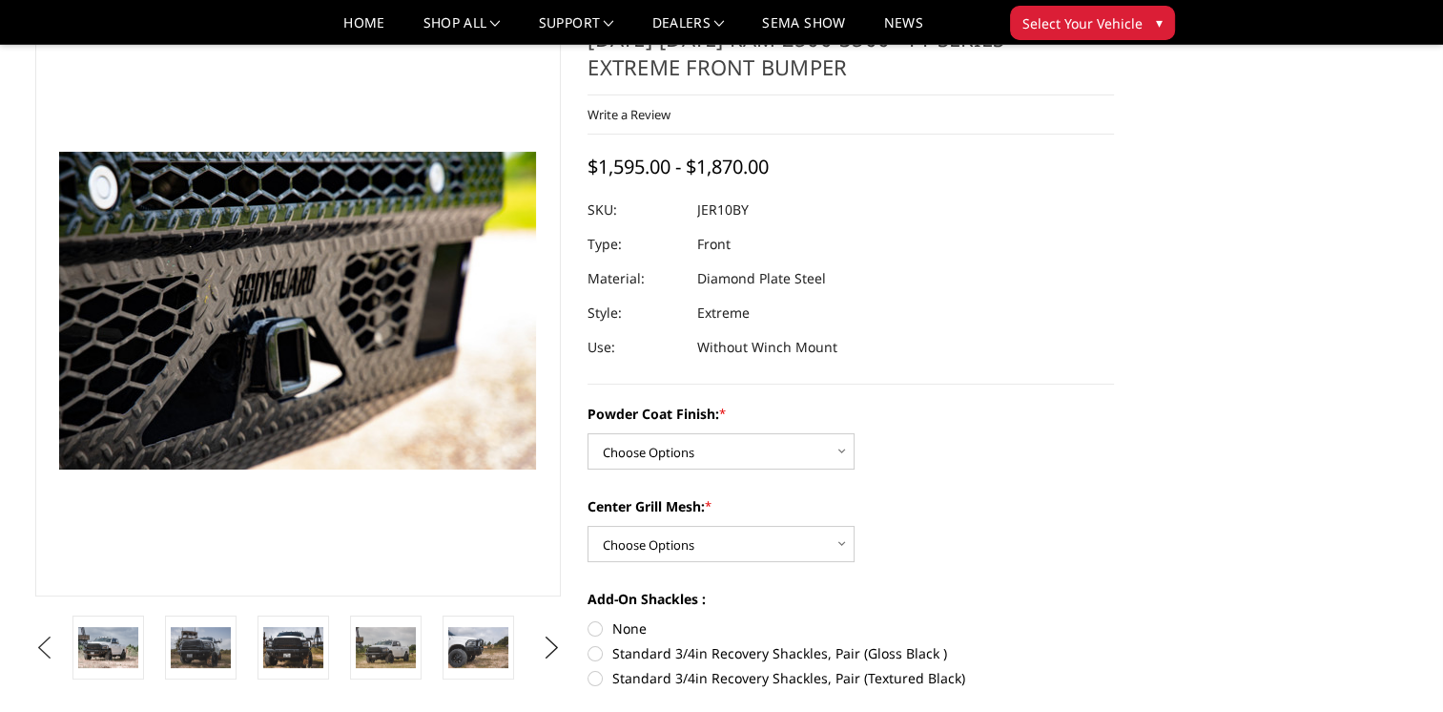
click at [38, 636] on button "Previous" at bounding box center [45, 647] width 29 height 29
click at [45, 643] on button "Previous" at bounding box center [45, 647] width 29 height 29
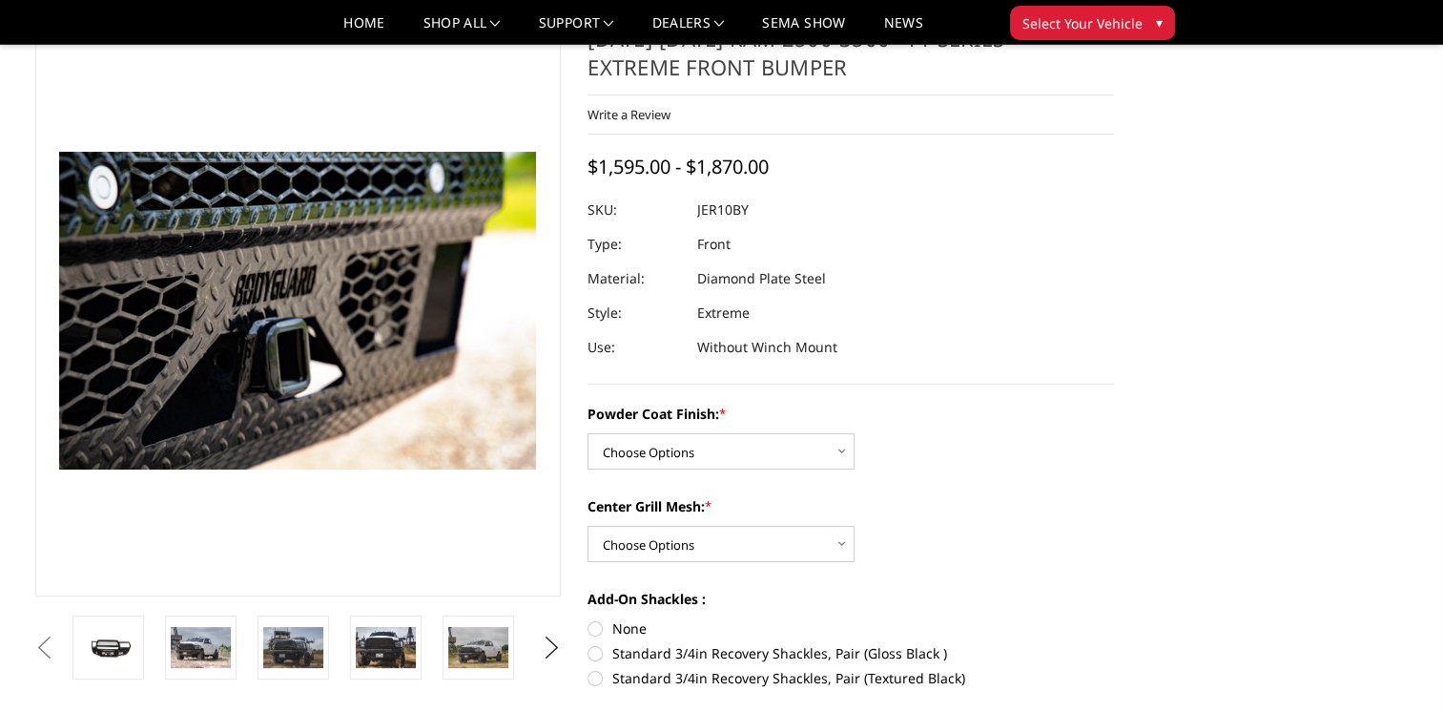
click at [45, 643] on button "Previous" at bounding box center [45, 647] width 29 height 29
click at [59, 647] on button "Previous" at bounding box center [45, 647] width 29 height 29
click at [122, 657] on img at bounding box center [108, 646] width 60 height 27
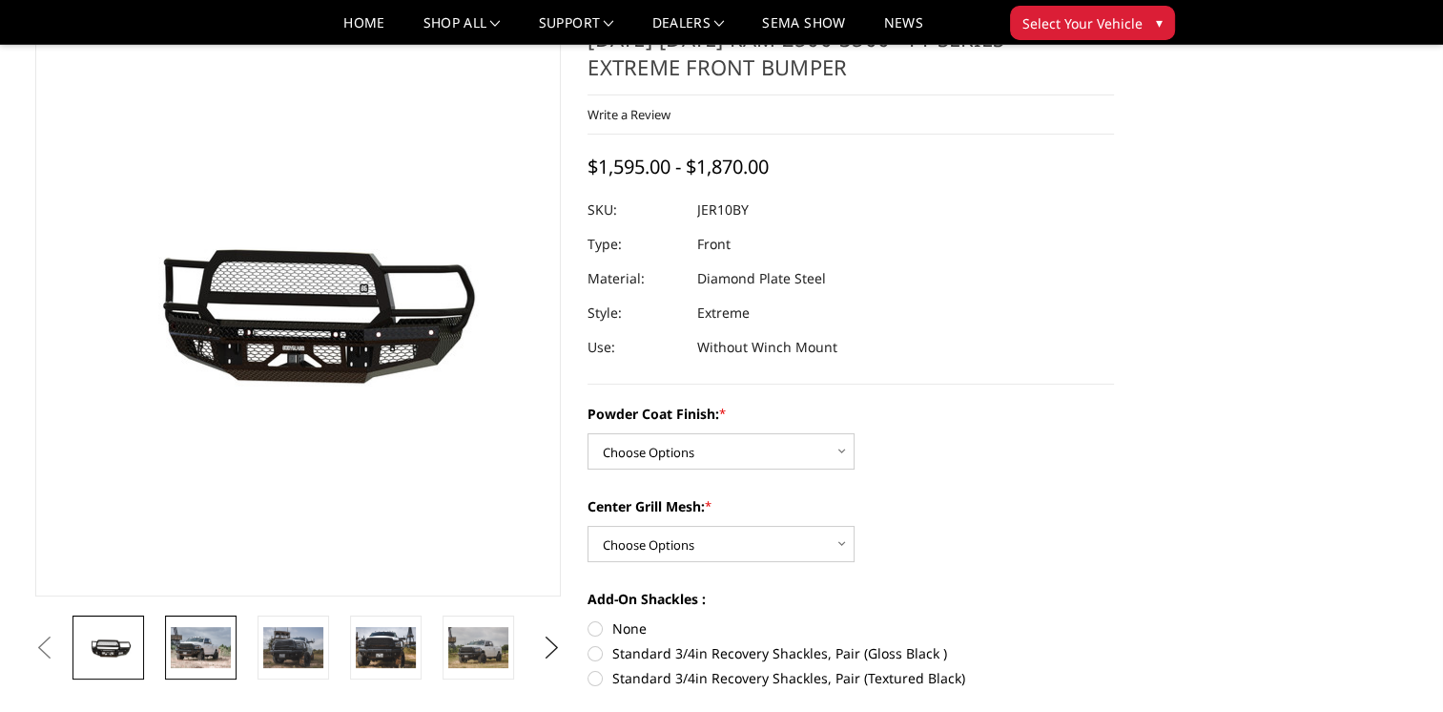
click at [199, 643] on img at bounding box center [201, 647] width 60 height 40
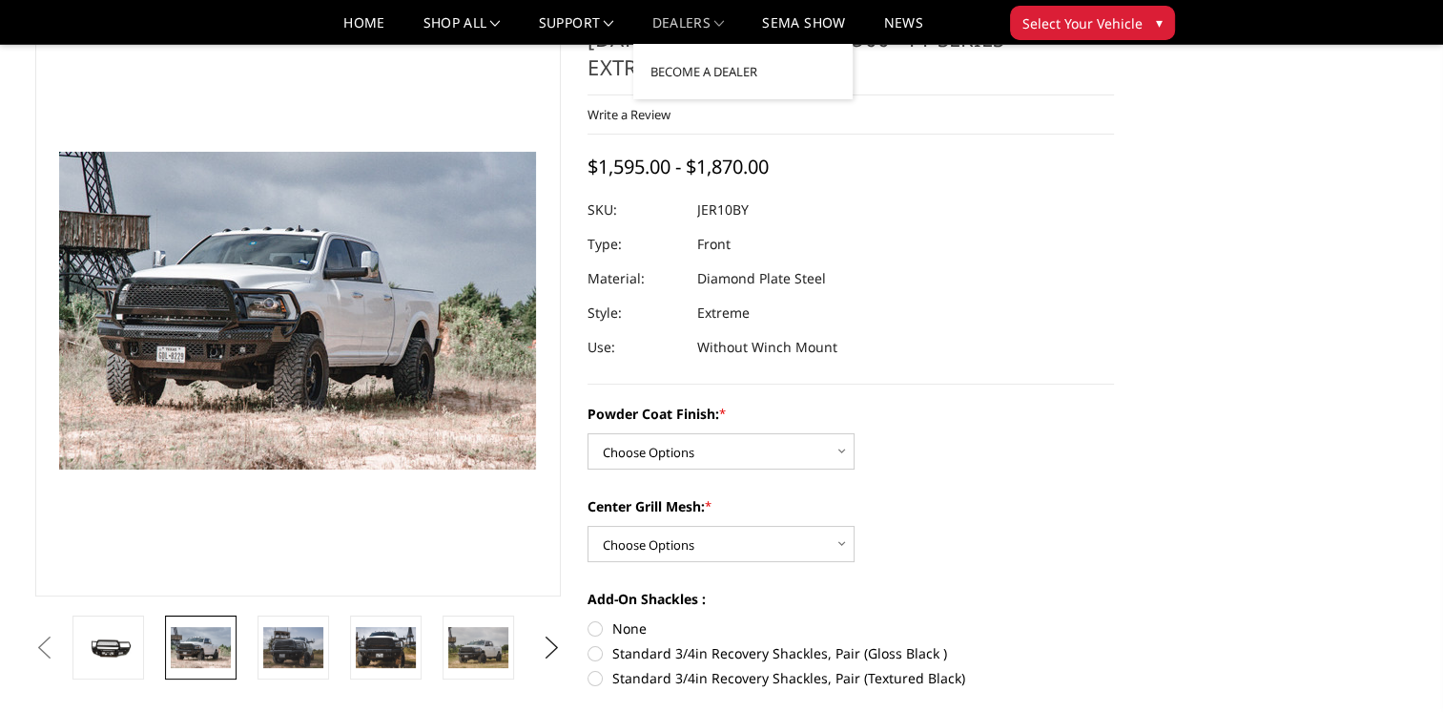
click at [713, 29] on link "Dealers" at bounding box center [688, 30] width 72 height 28
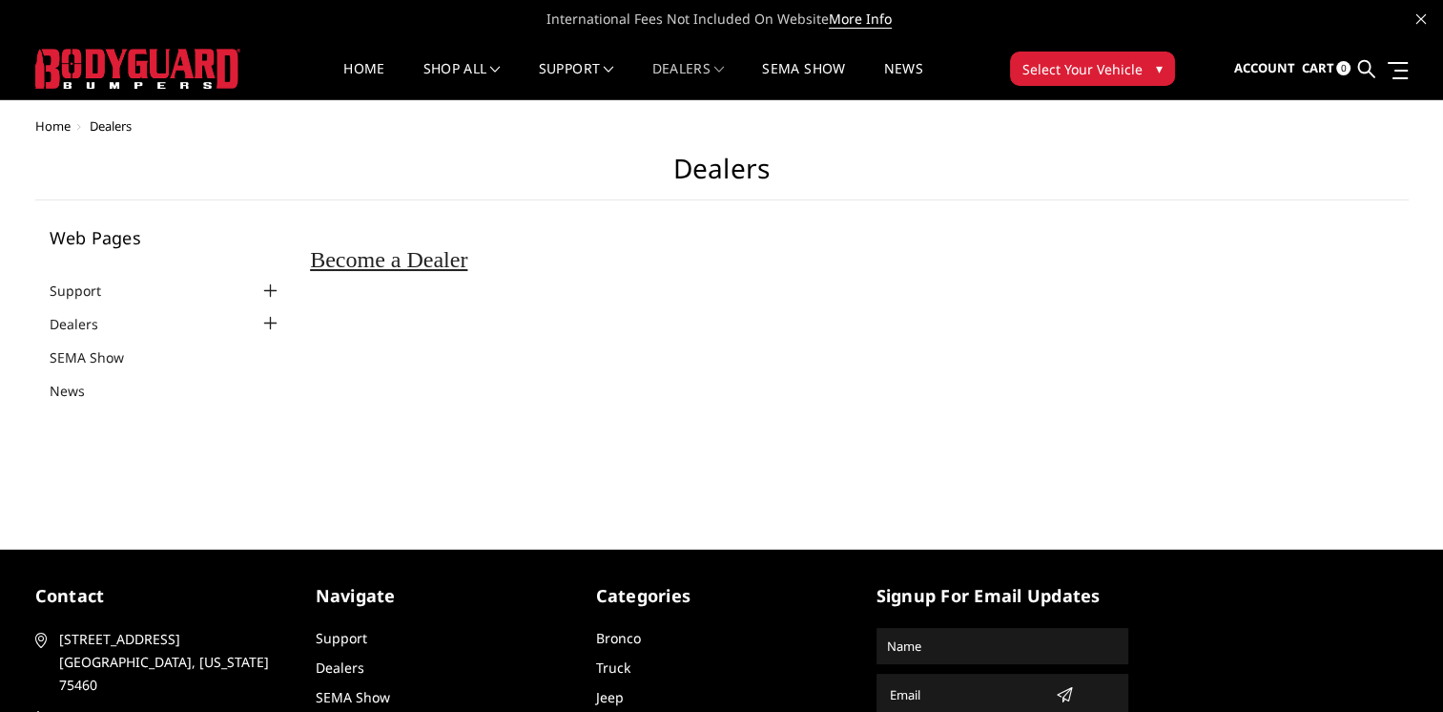
click at [277, 326] on div at bounding box center [269, 323] width 23 height 23
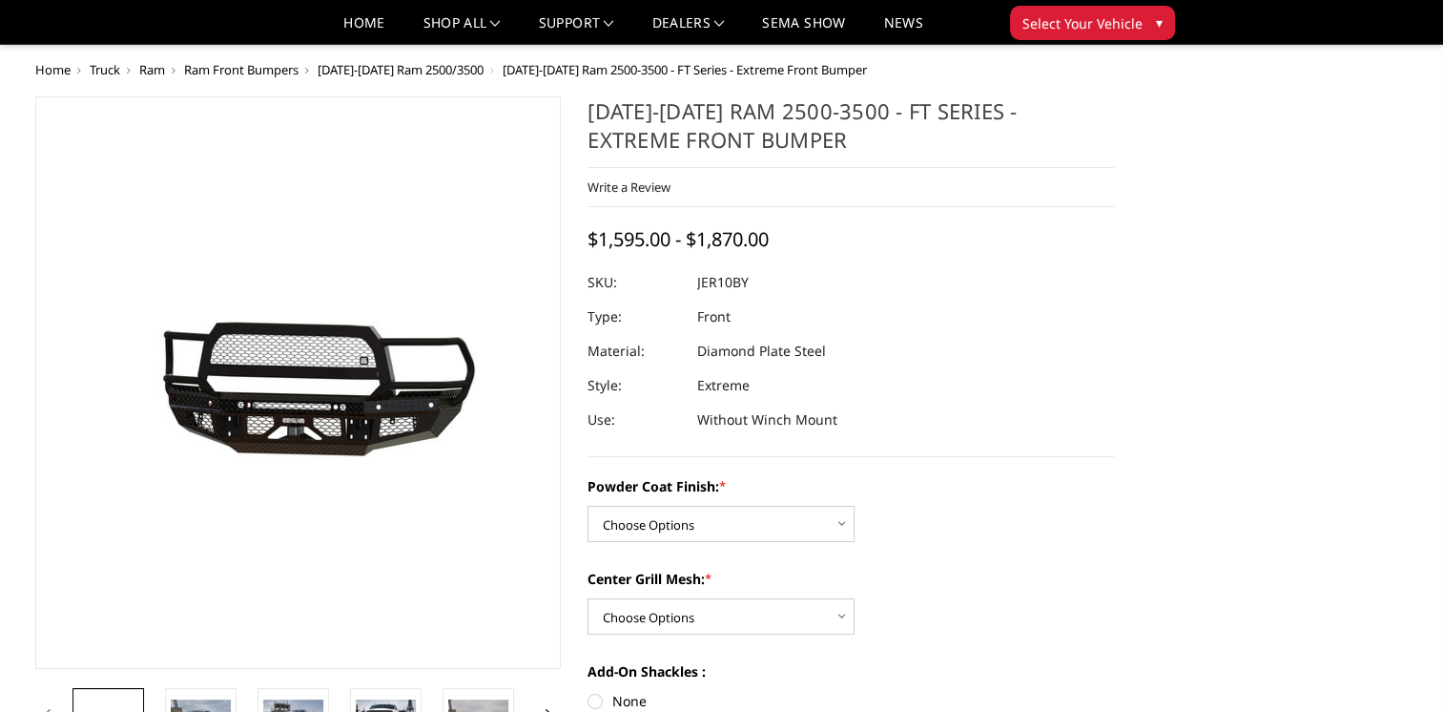
scroll to position [185, 0]
